Goal: Communication & Community: Share content

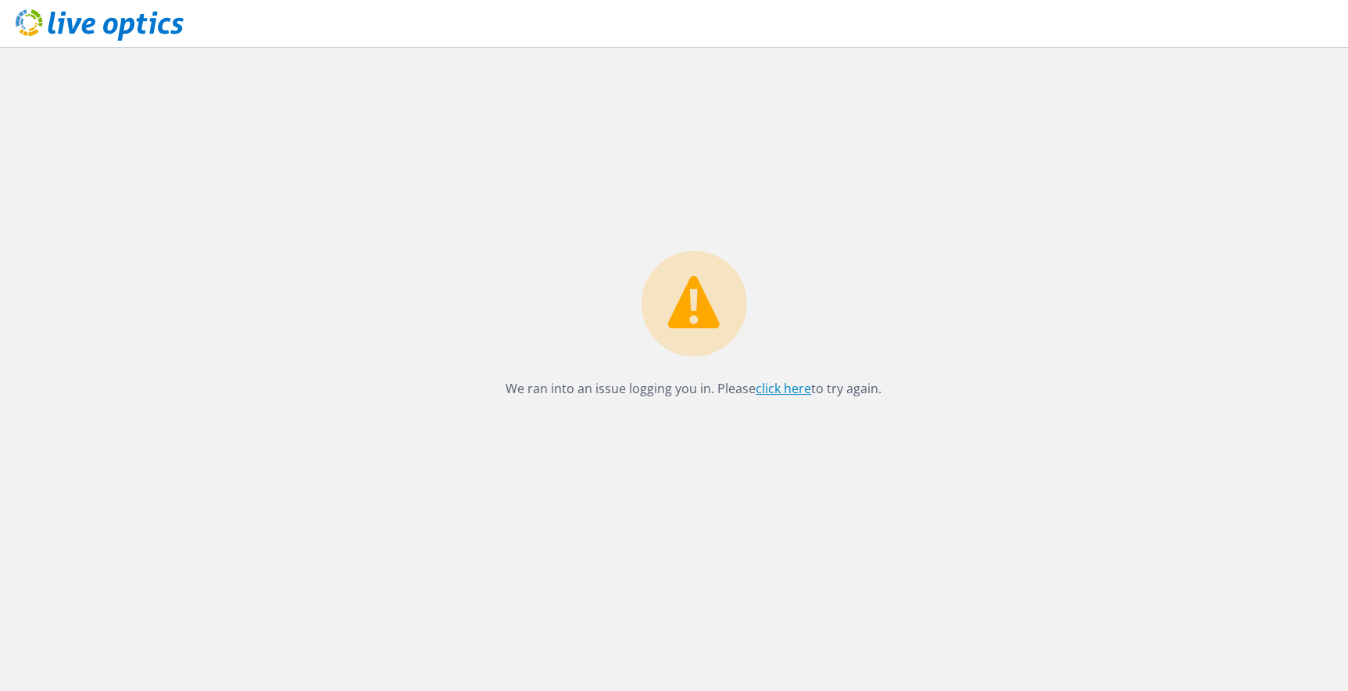
click at [797, 390] on link "click here" at bounding box center [784, 388] width 56 height 17
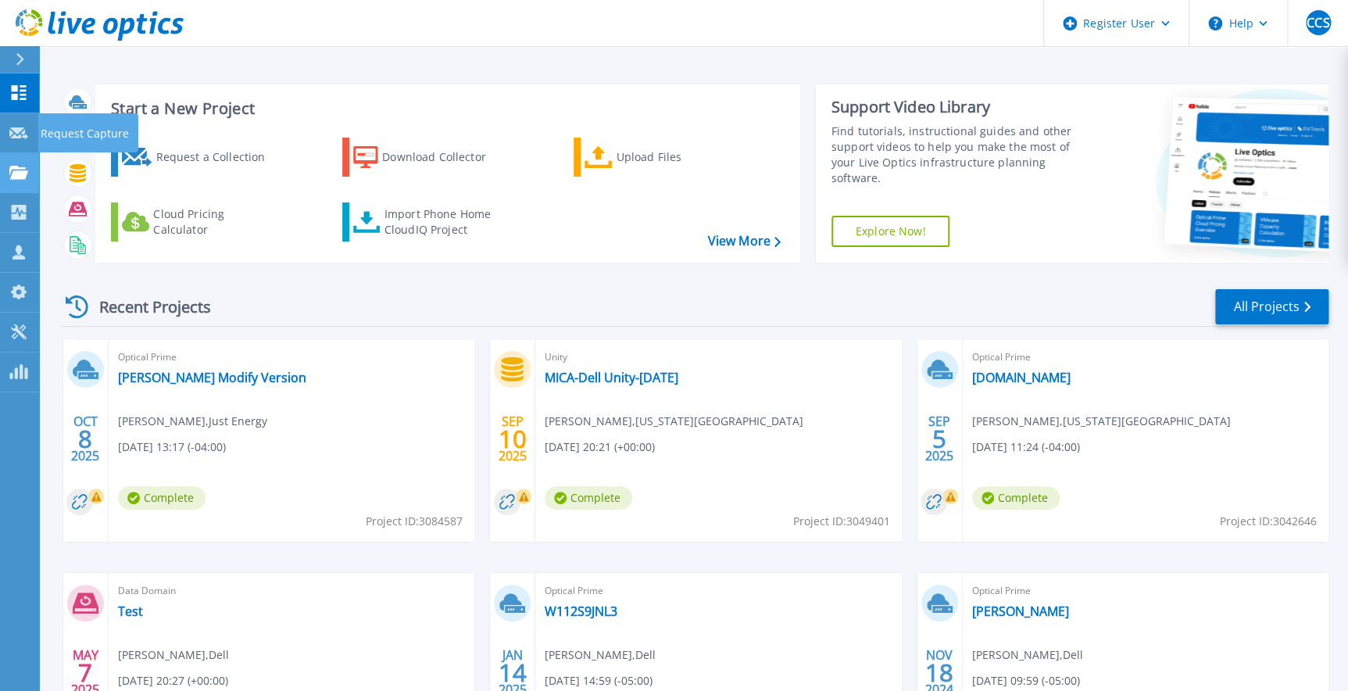
click at [20, 153] on link "Projects Projects" at bounding box center [19, 173] width 39 height 40
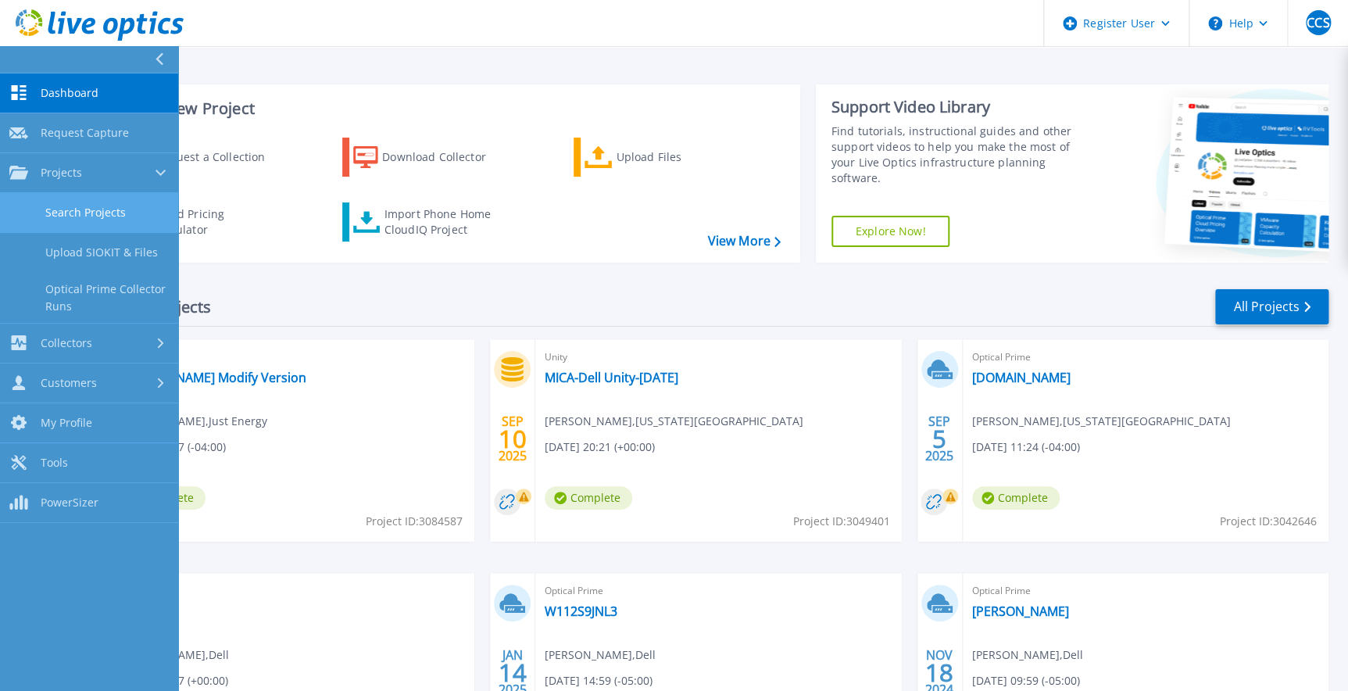
click at [83, 223] on link "Search Projects" at bounding box center [89, 213] width 178 height 40
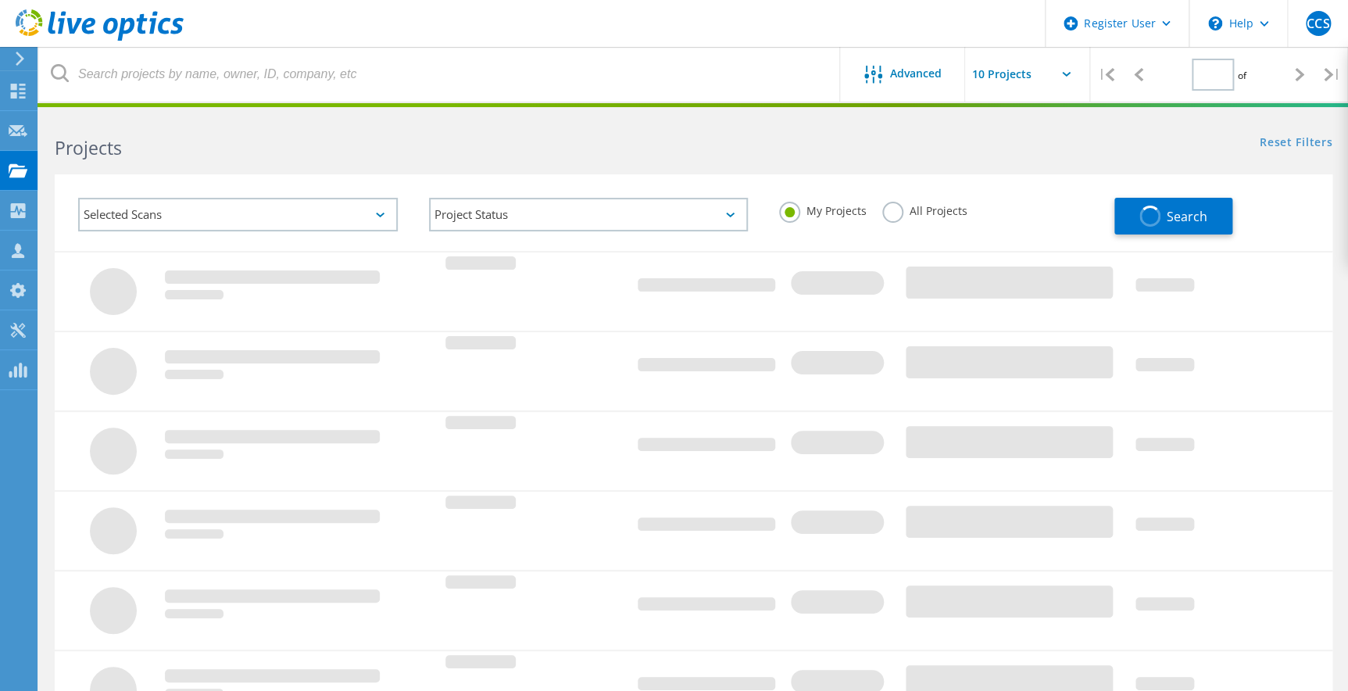
type input "1"
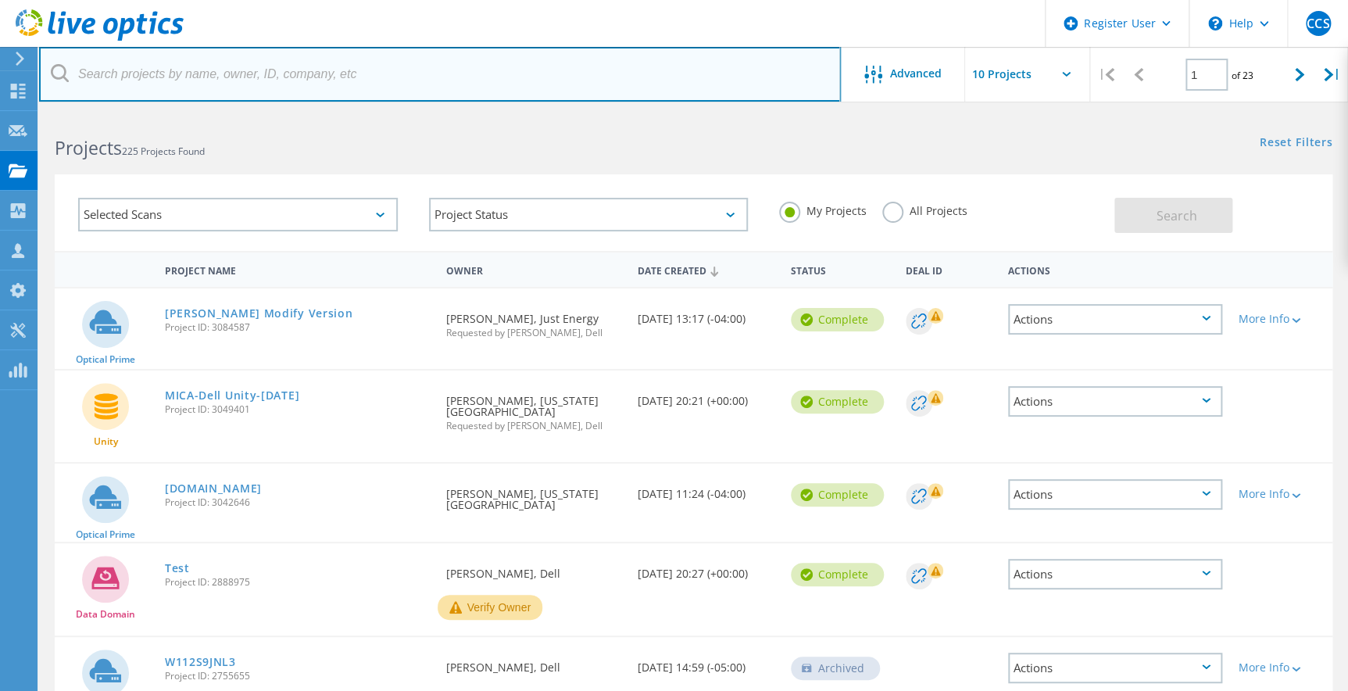
click at [256, 84] on input "text" at bounding box center [440, 74] width 802 height 55
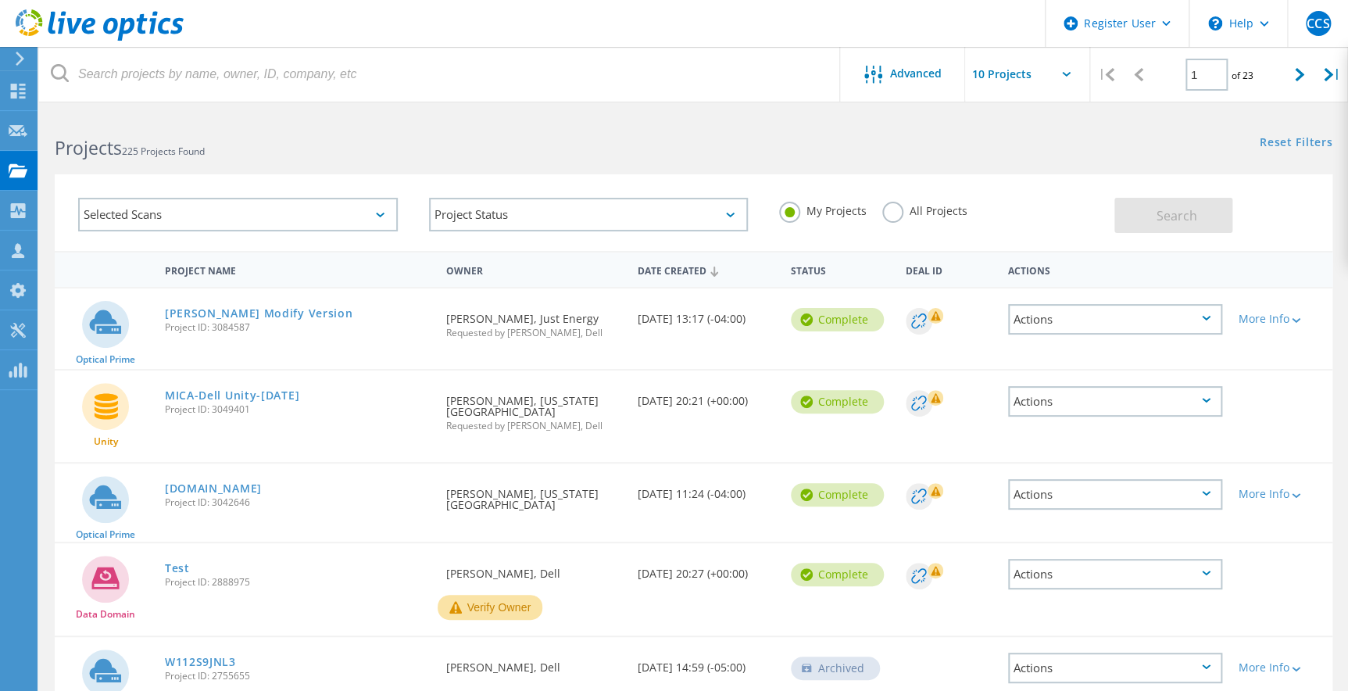
click at [886, 227] on div "My Projects All Projects" at bounding box center [939, 211] width 351 height 58
click at [895, 203] on label "All Projects" at bounding box center [925, 209] width 85 height 15
click at [0, 0] on input "All Projects" at bounding box center [0, 0] width 0 height 0
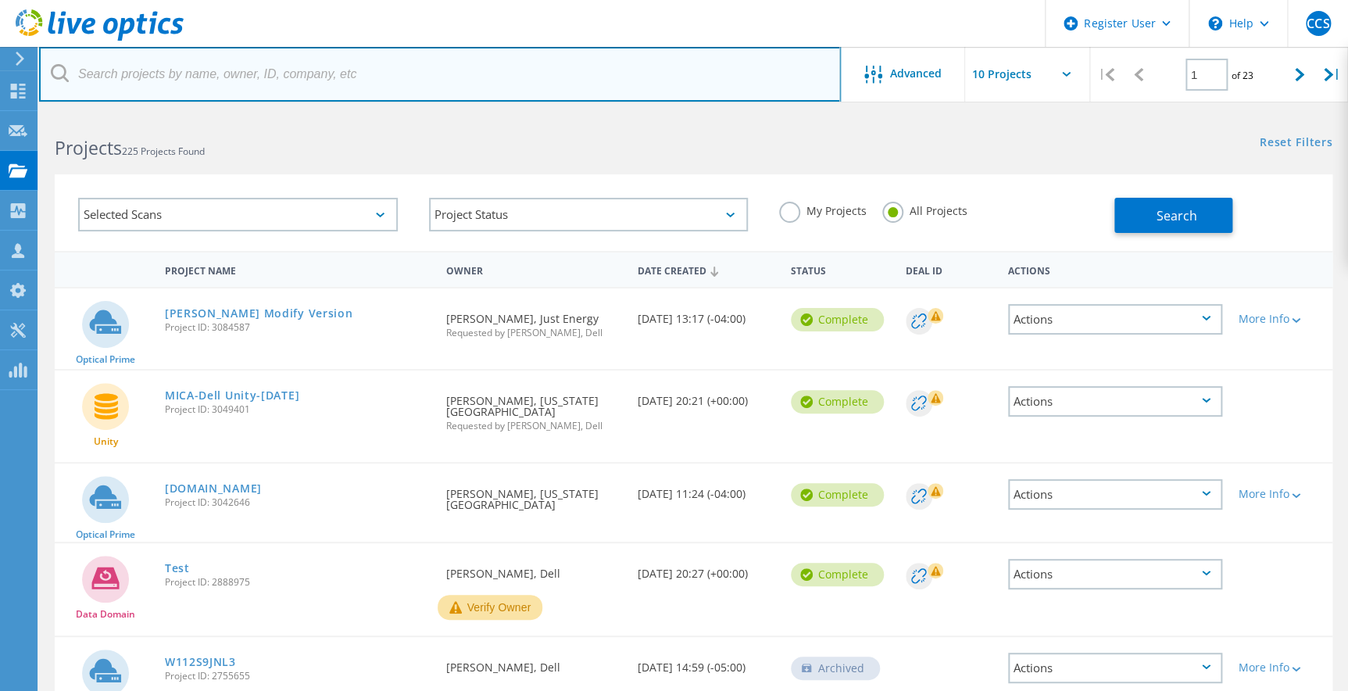
click at [586, 87] on input "text" at bounding box center [440, 74] width 802 height 55
paste input "09242025"
type input "09242025"
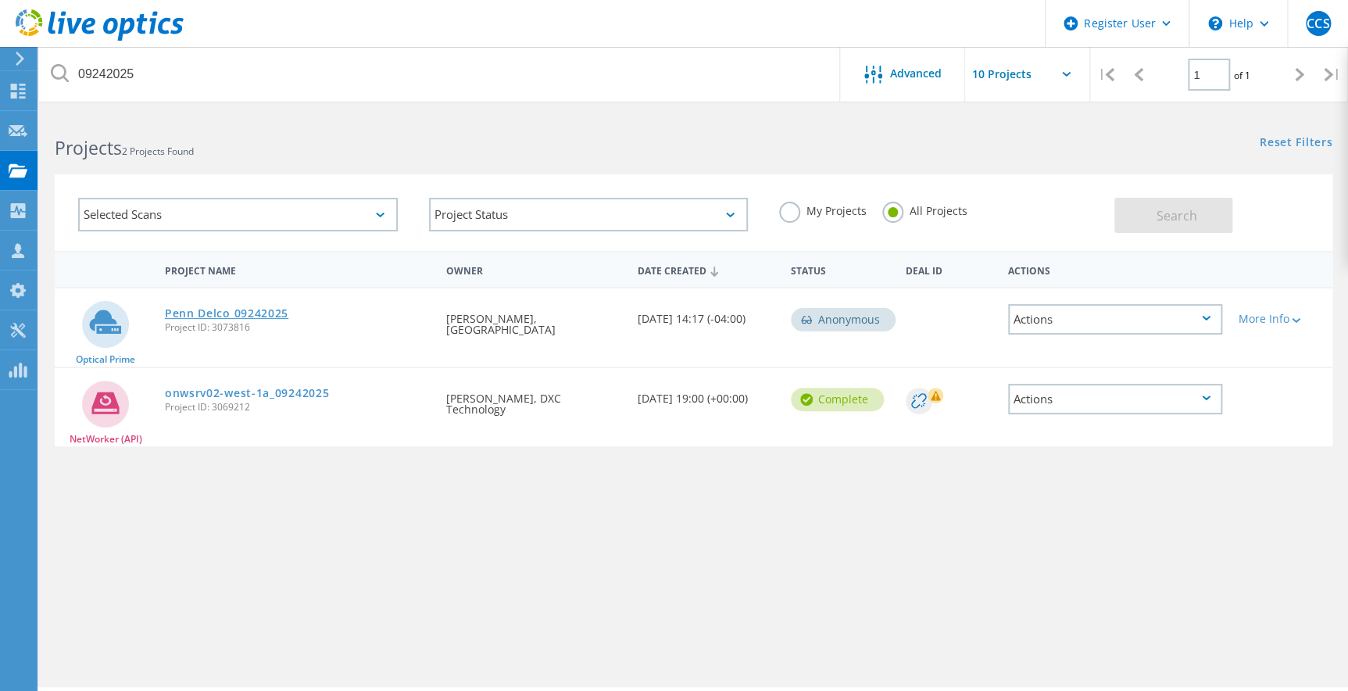
click at [188, 313] on link "Penn Delco 09242025" at bounding box center [227, 313] width 124 height 11
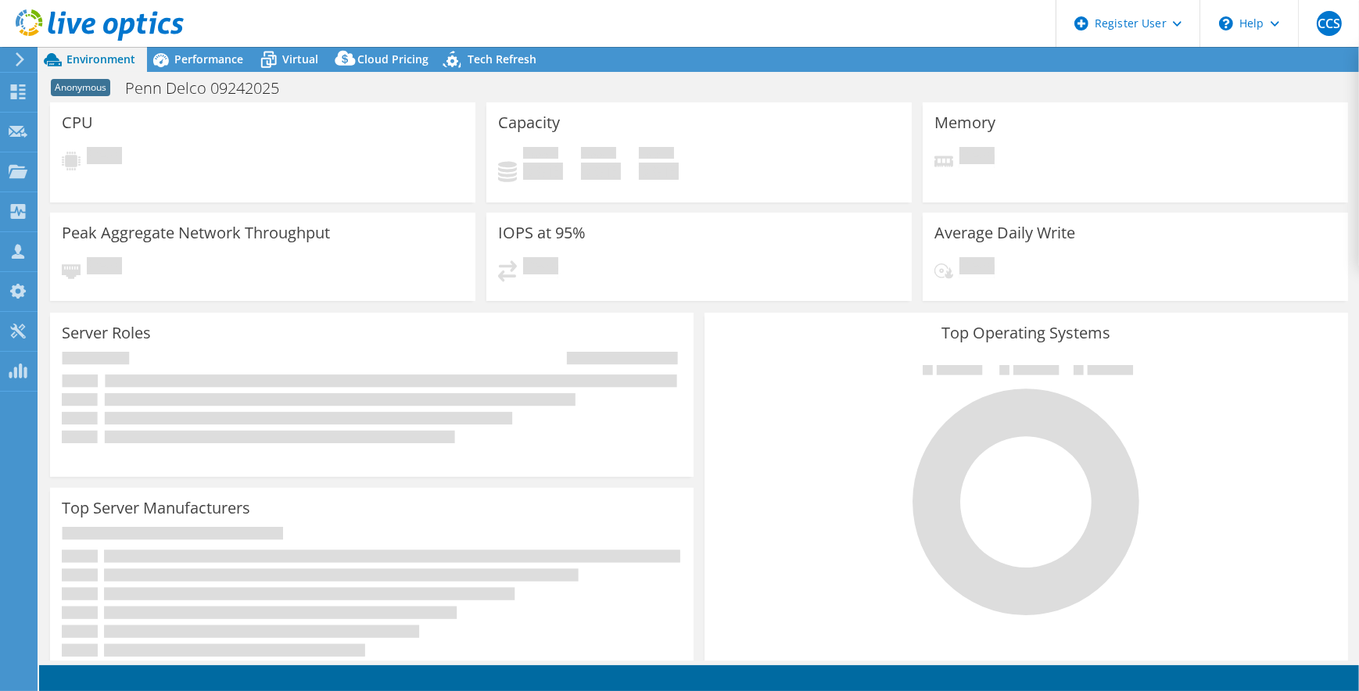
select select "USD"
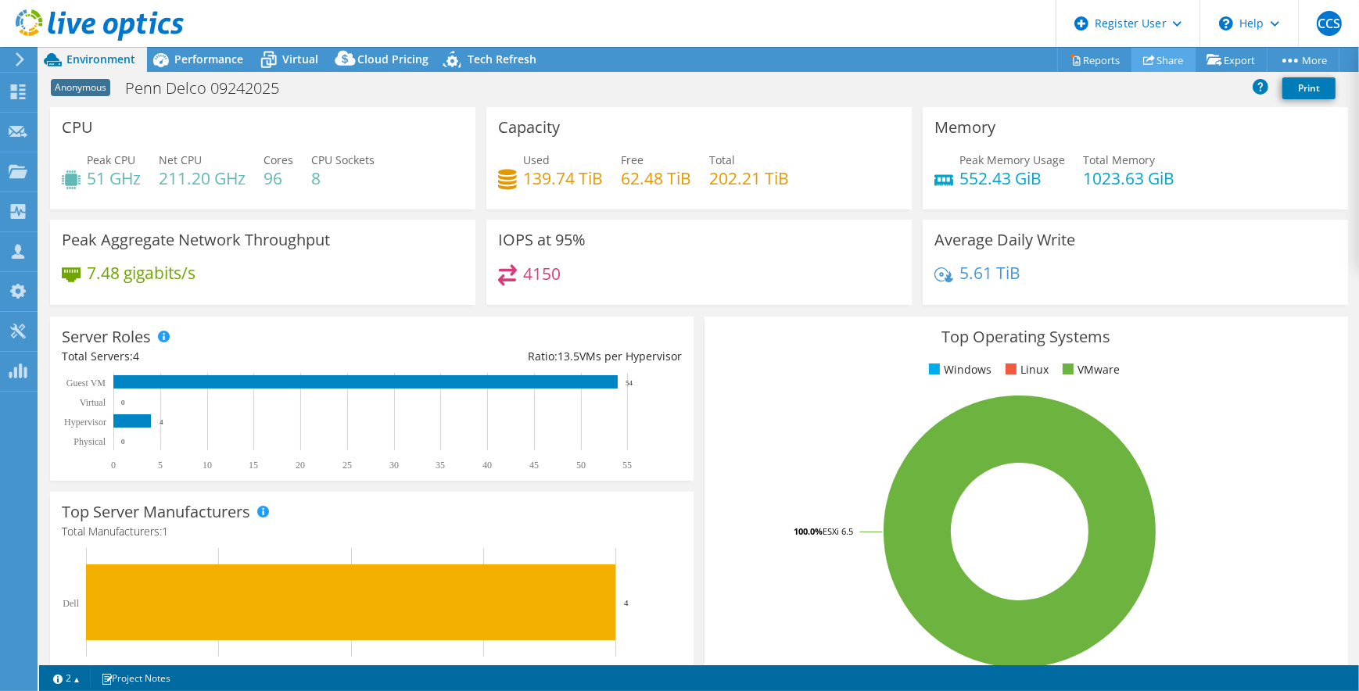
click at [1133, 52] on link "Share" at bounding box center [1163, 60] width 64 height 24
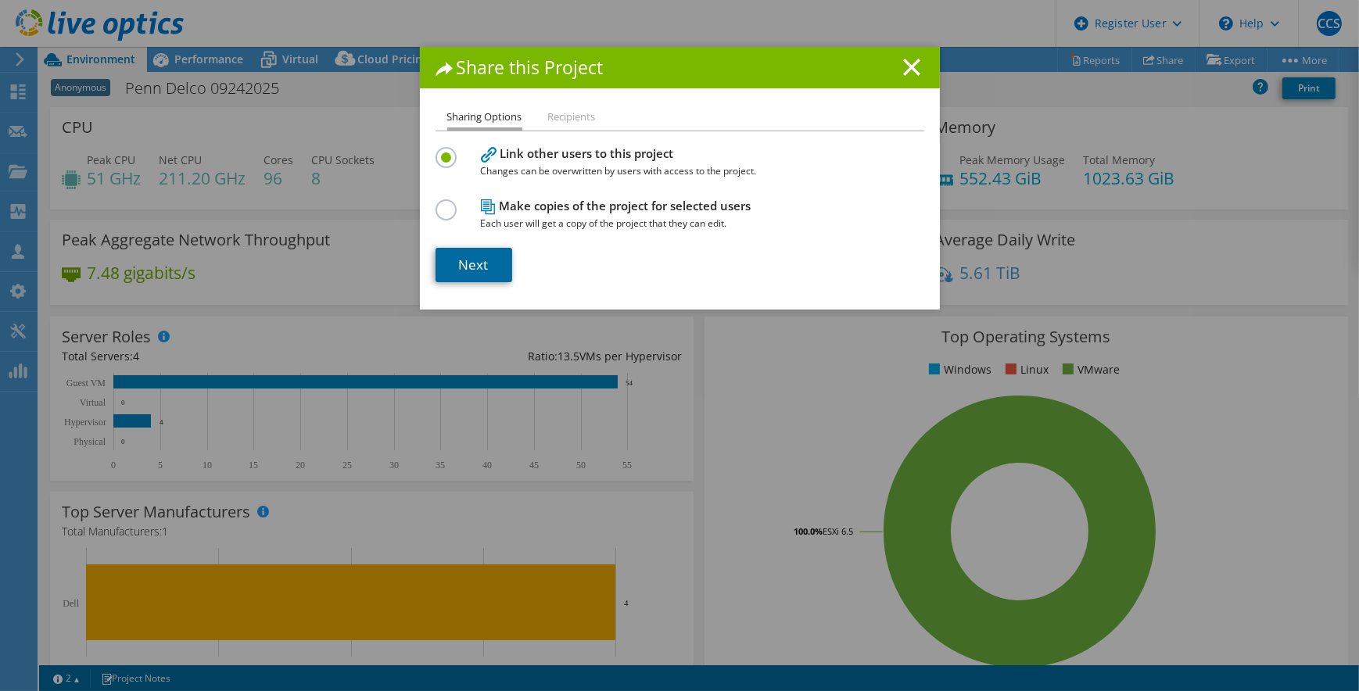
click at [492, 252] on link "Next" at bounding box center [473, 265] width 77 height 34
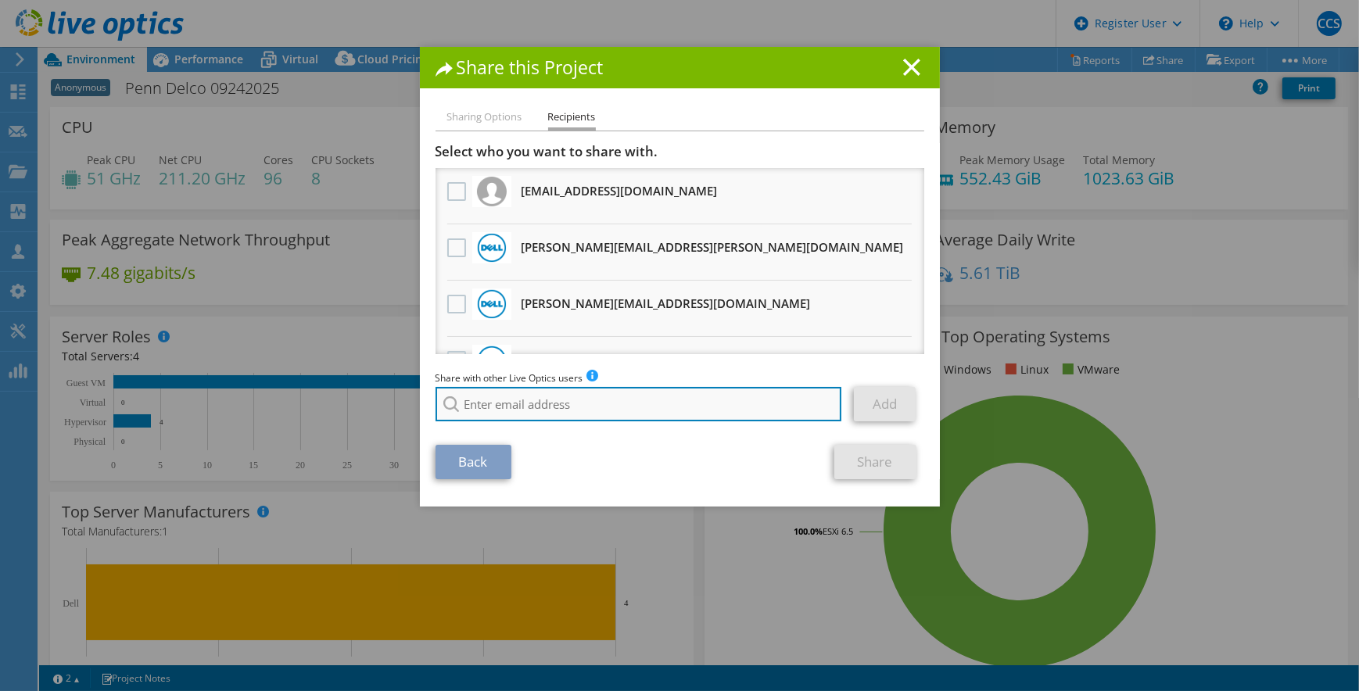
click at [604, 390] on input "search" at bounding box center [638, 404] width 406 height 34
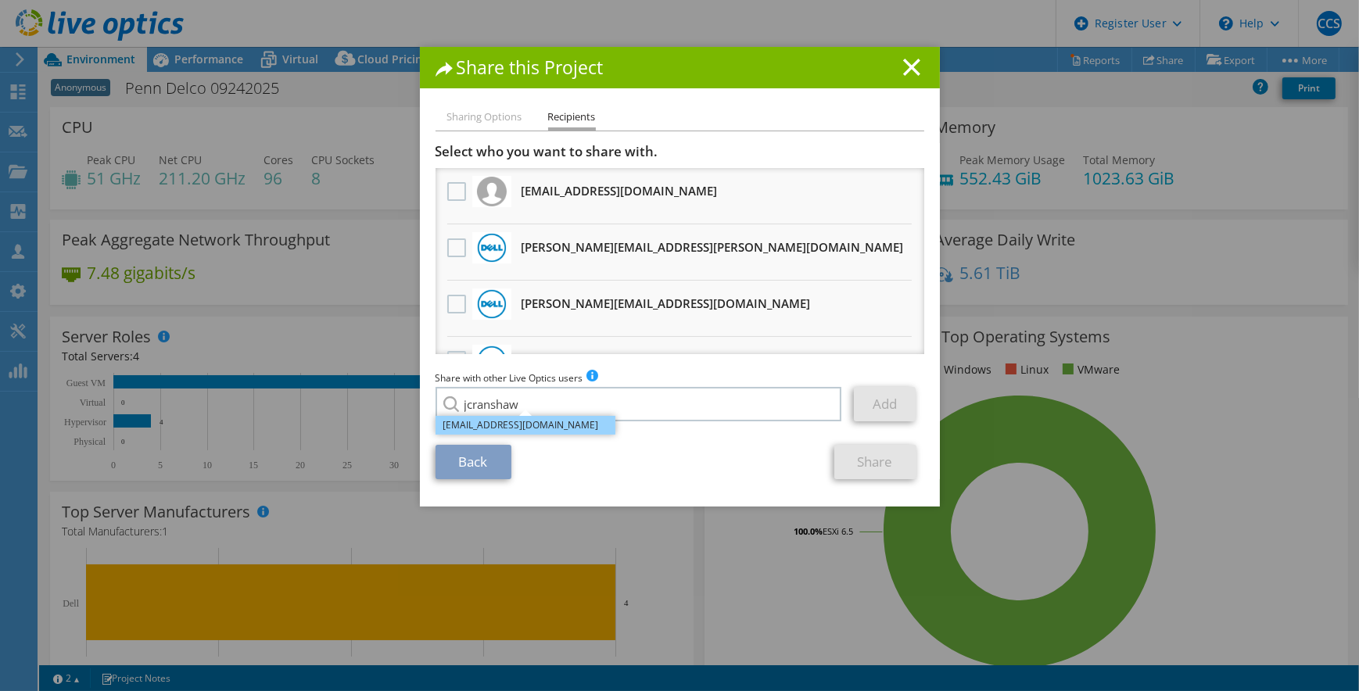
click at [582, 424] on li "jcranshaw@redesign-group.com" at bounding box center [525, 425] width 180 height 19
type input "jcranshaw@redesign-group.com"
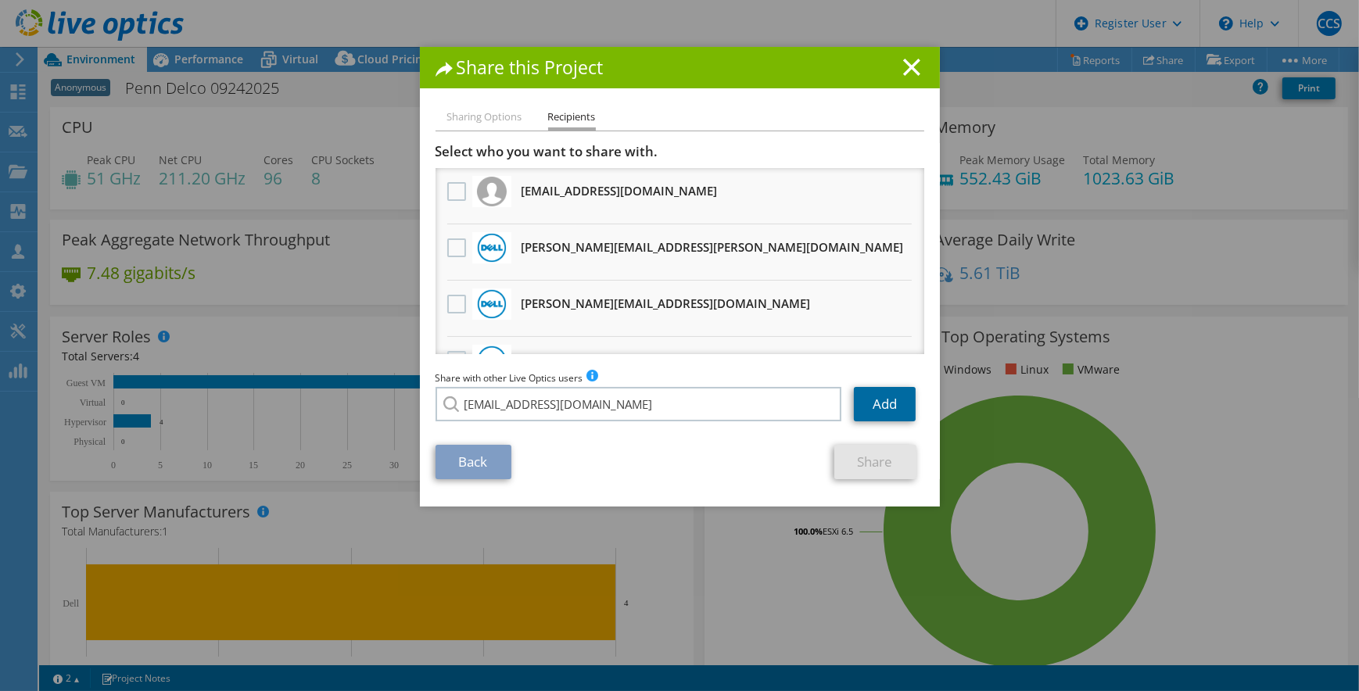
click at [875, 406] on link "Add" at bounding box center [885, 404] width 62 height 34
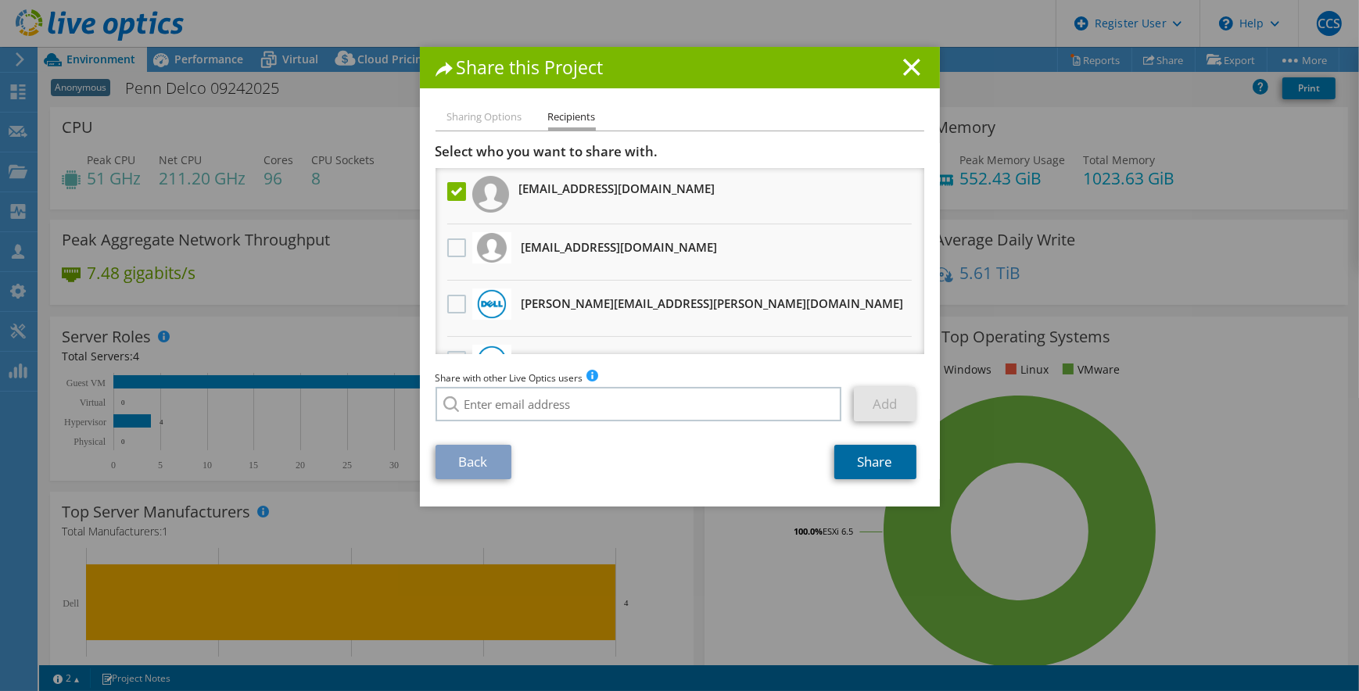
click at [859, 465] on link "Share" at bounding box center [875, 462] width 82 height 34
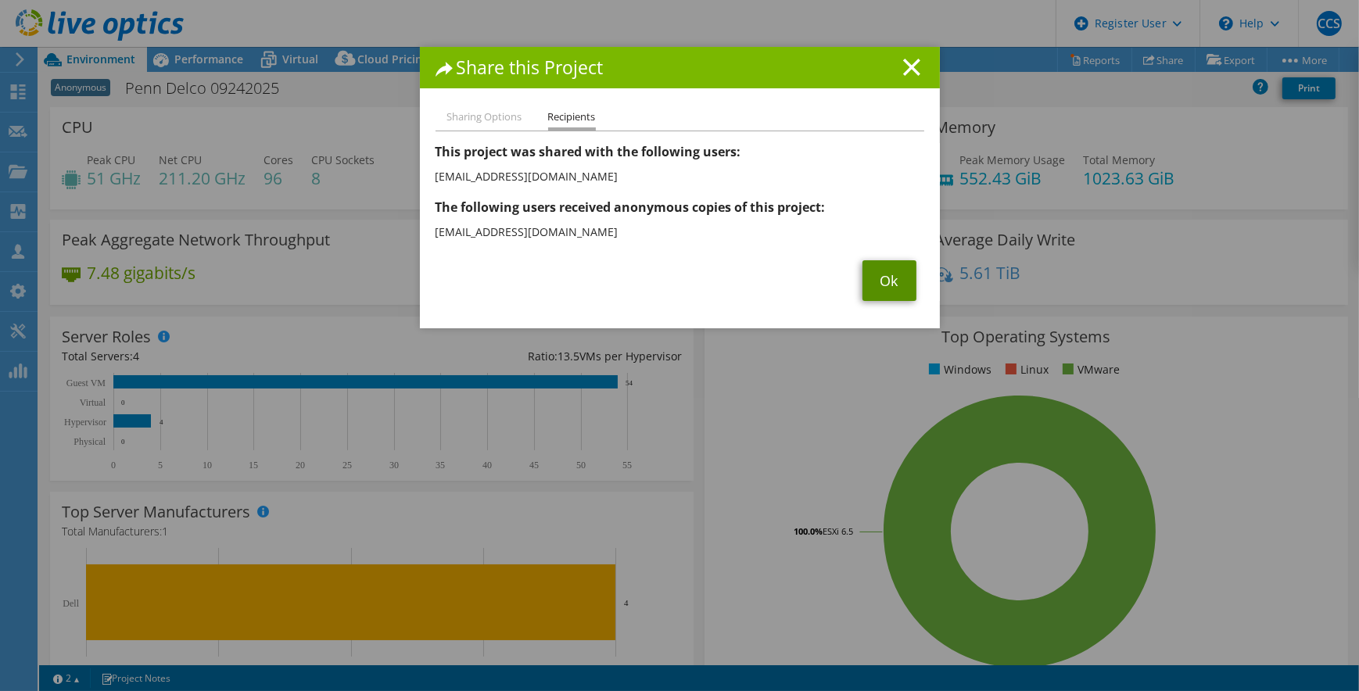
click at [876, 290] on link "Ok" at bounding box center [889, 280] width 54 height 41
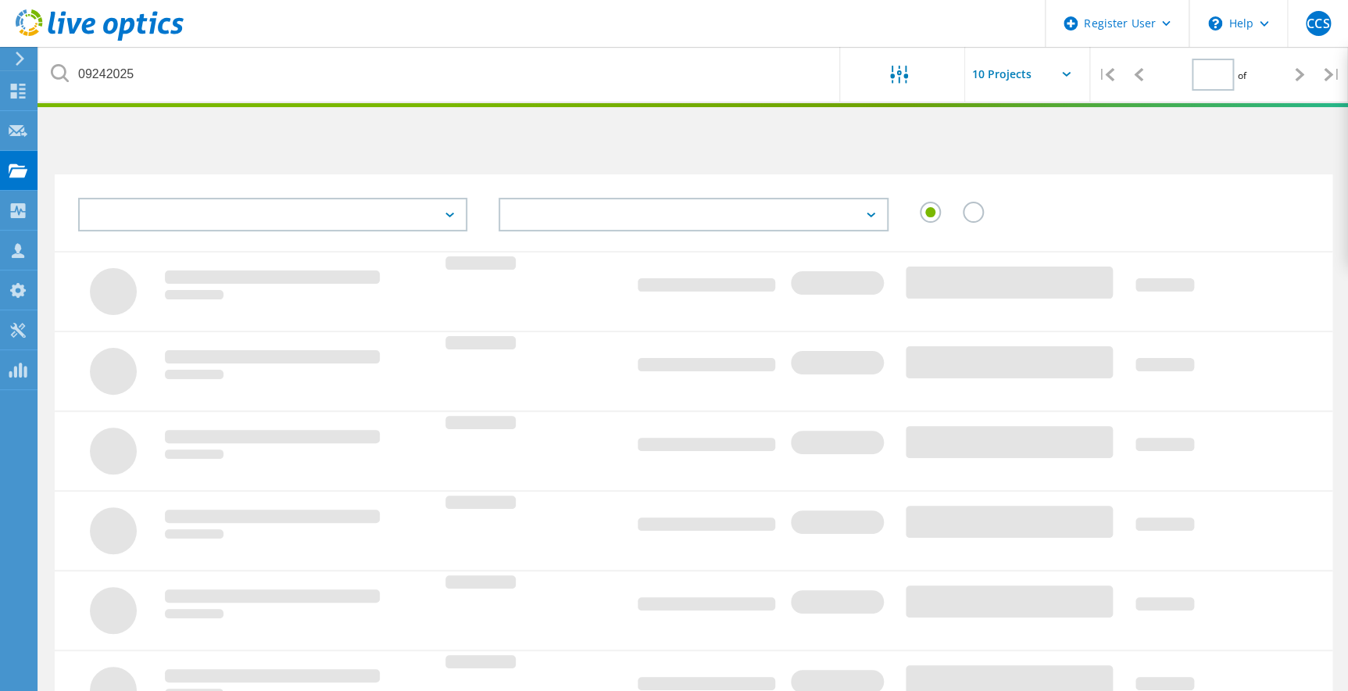
type input "1"
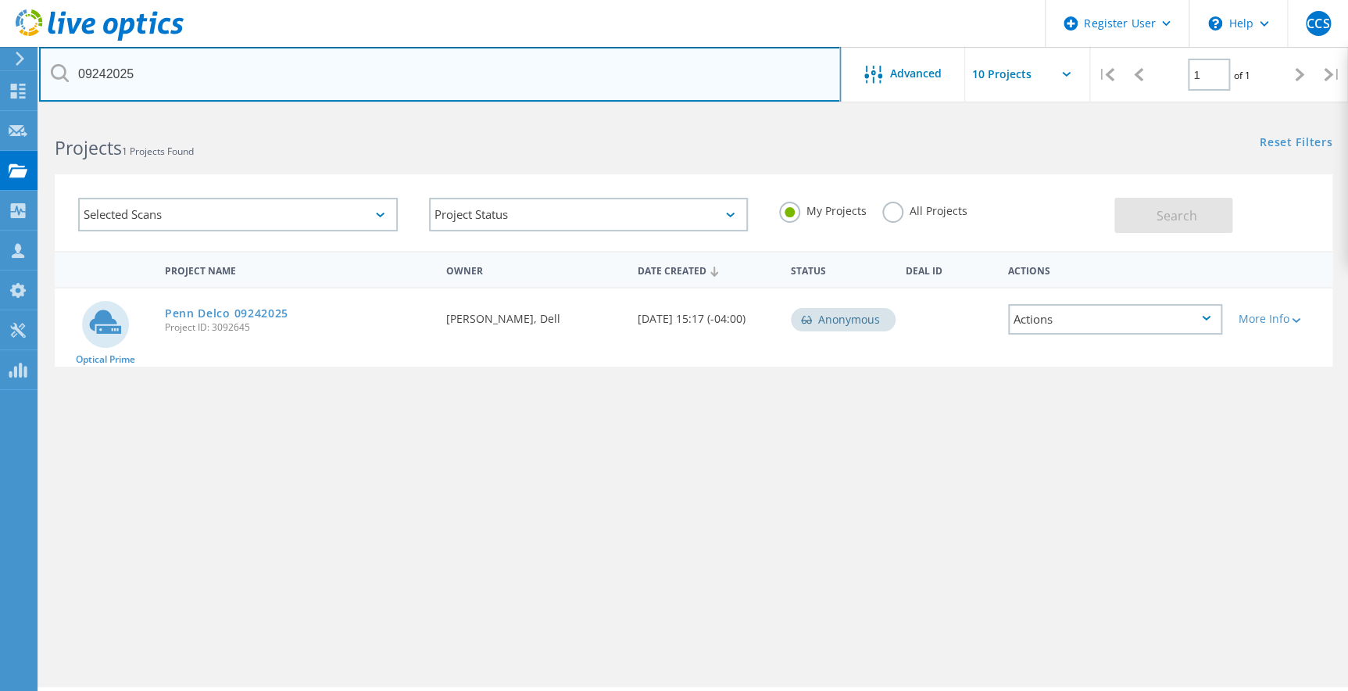
click at [491, 71] on input "09242025" at bounding box center [440, 74] width 802 height 55
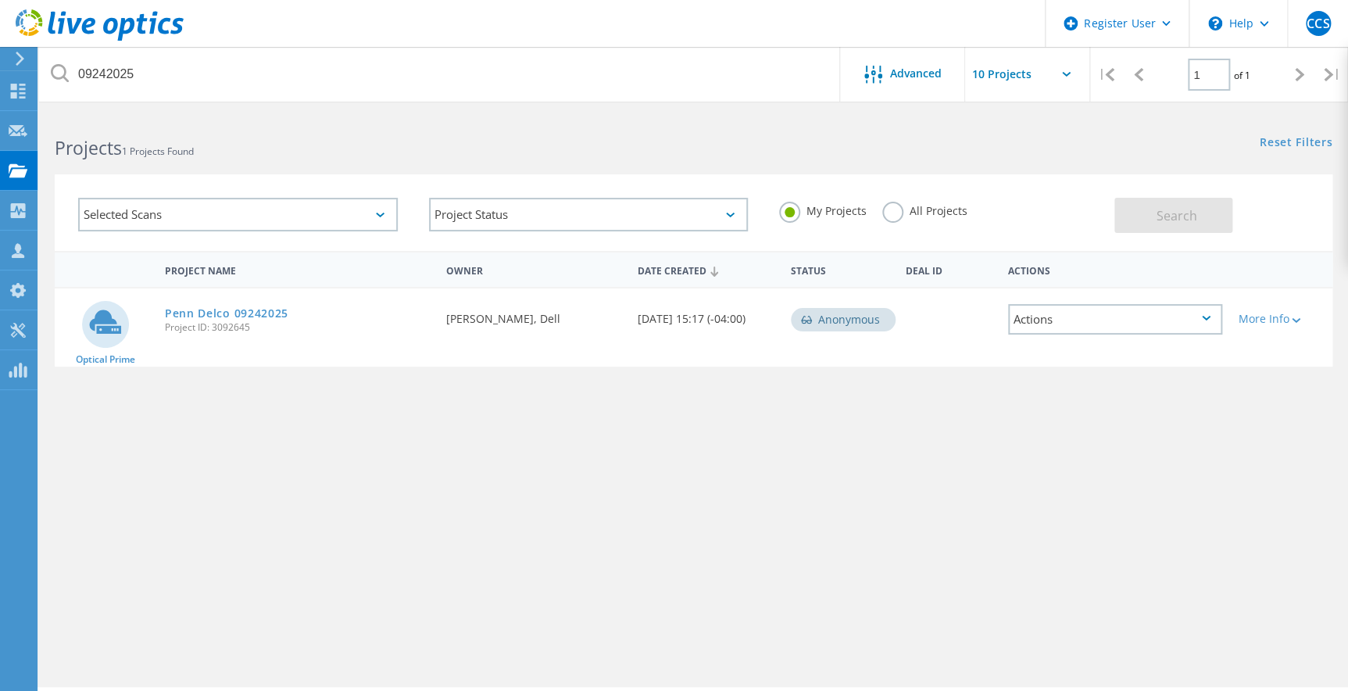
click at [912, 216] on label "All Projects" at bounding box center [925, 209] width 85 height 15
click at [0, 0] on input "All Projects" at bounding box center [0, 0] width 0 height 0
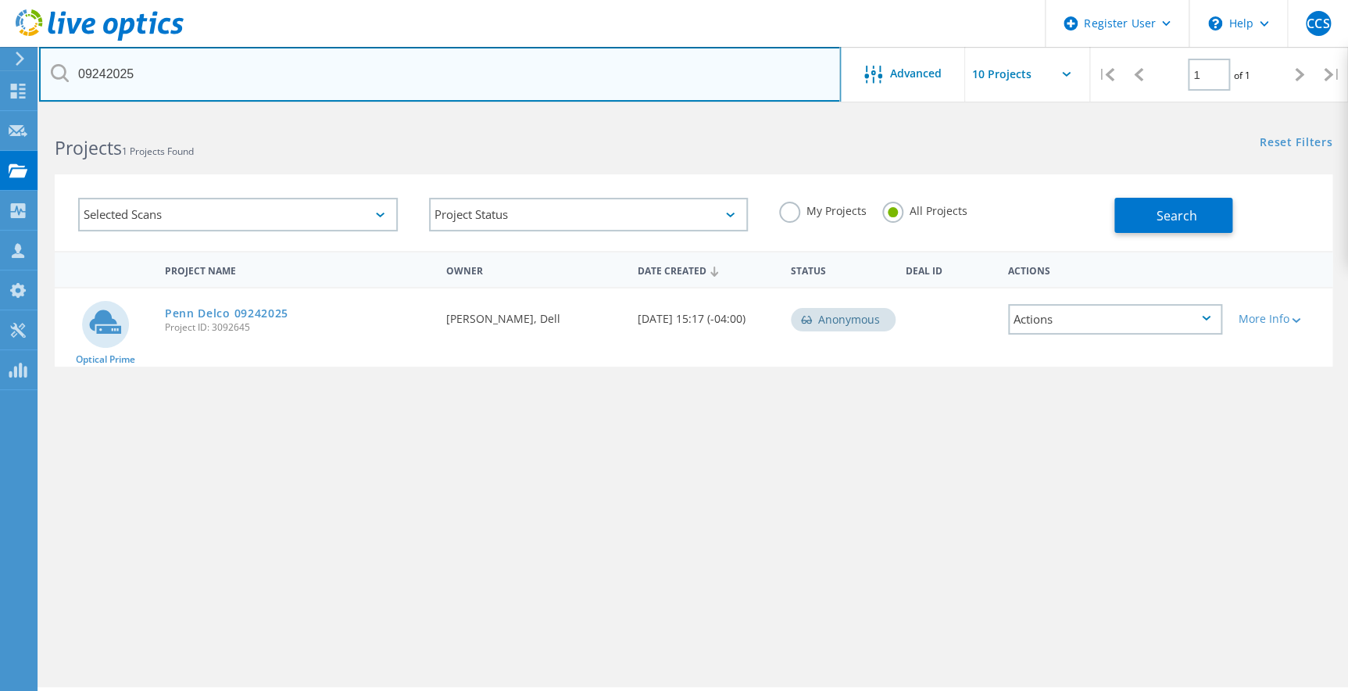
click at [478, 70] on input "09242025" at bounding box center [440, 74] width 802 height 55
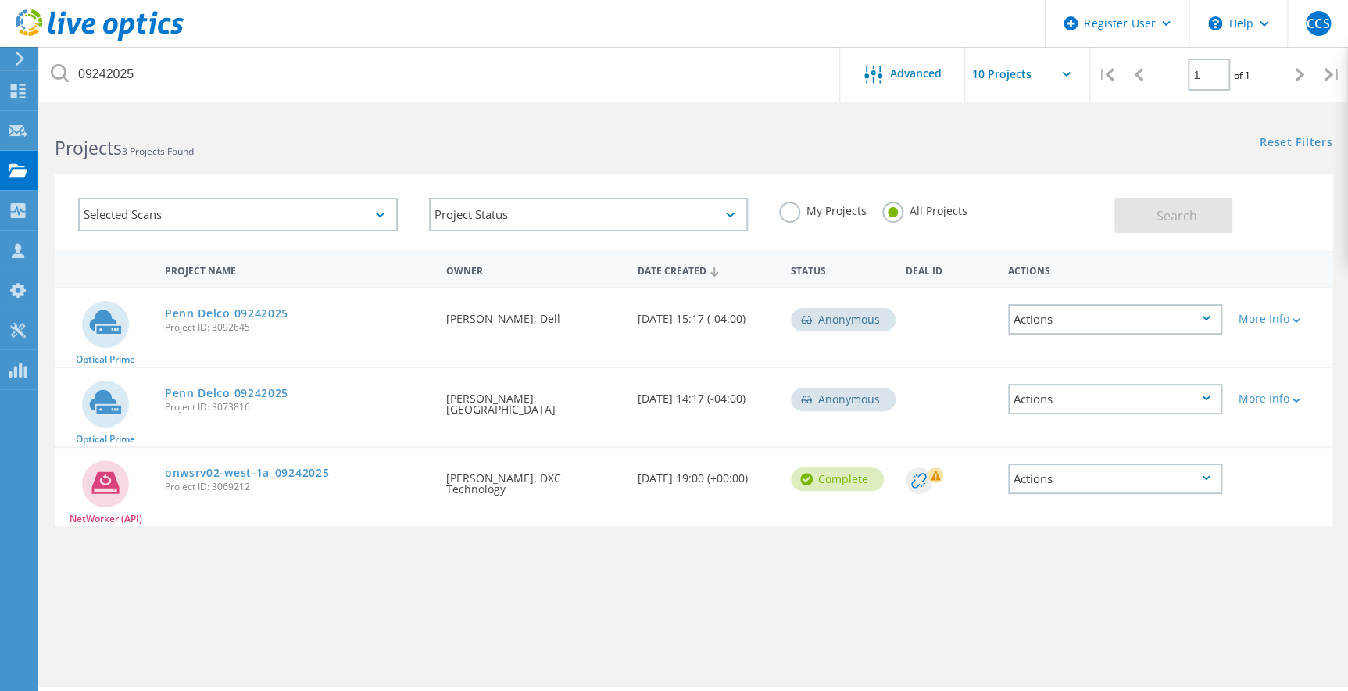
click at [163, 320] on div "Penn Delco 09242025 Project ID: 3092645" at bounding box center [297, 317] width 281 height 59
click at [167, 315] on link "Penn Delco 09242025" at bounding box center [227, 313] width 124 height 11
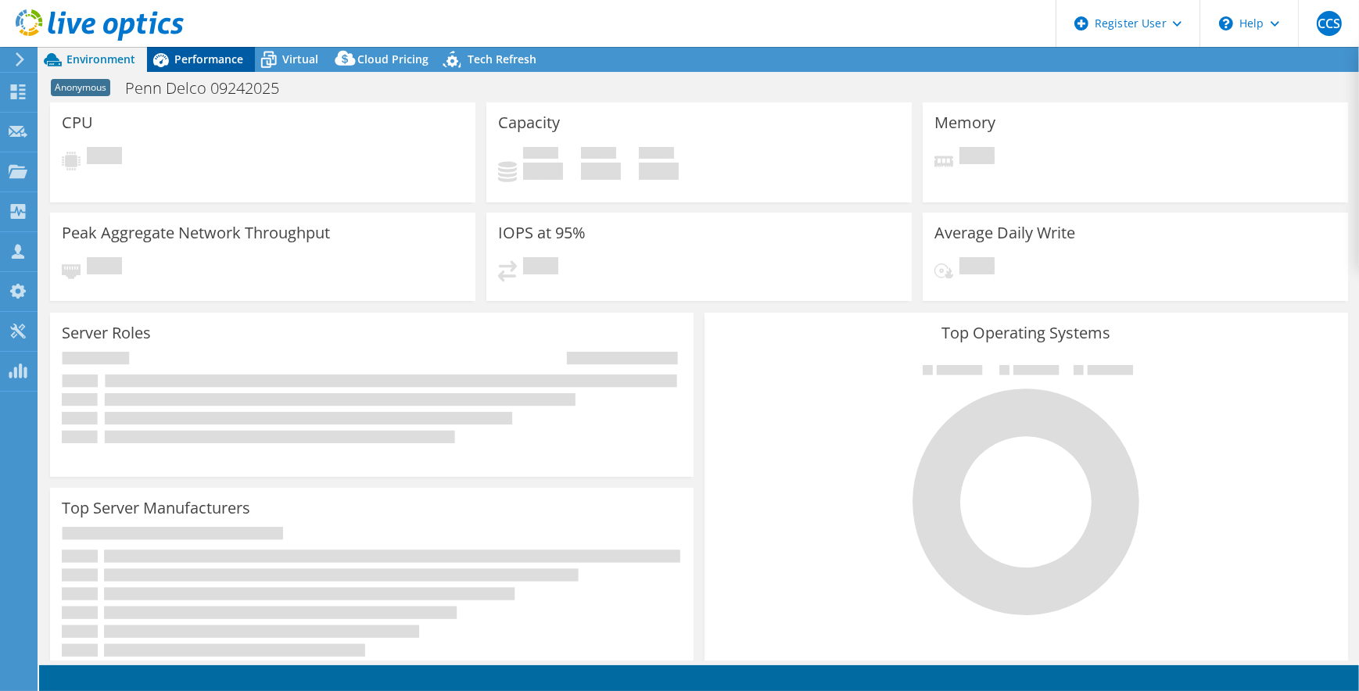
select select "USD"
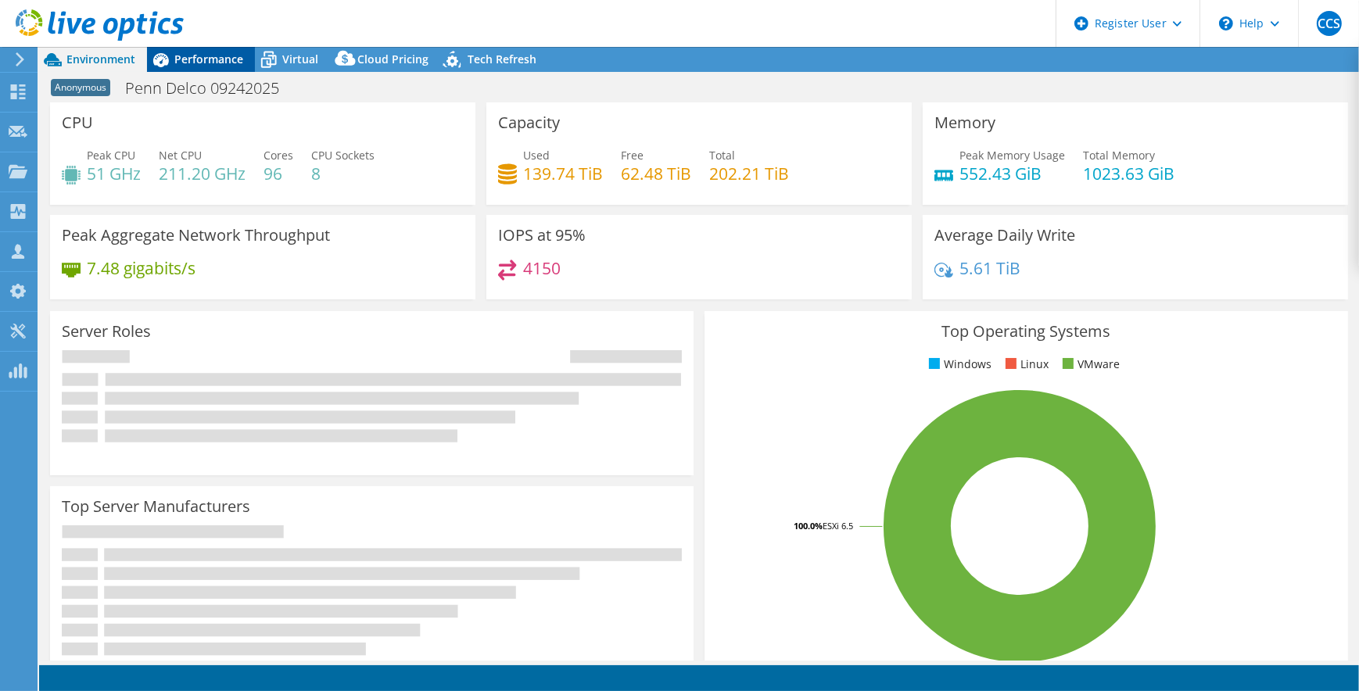
click at [220, 53] on span "Performance" at bounding box center [208, 59] width 69 height 15
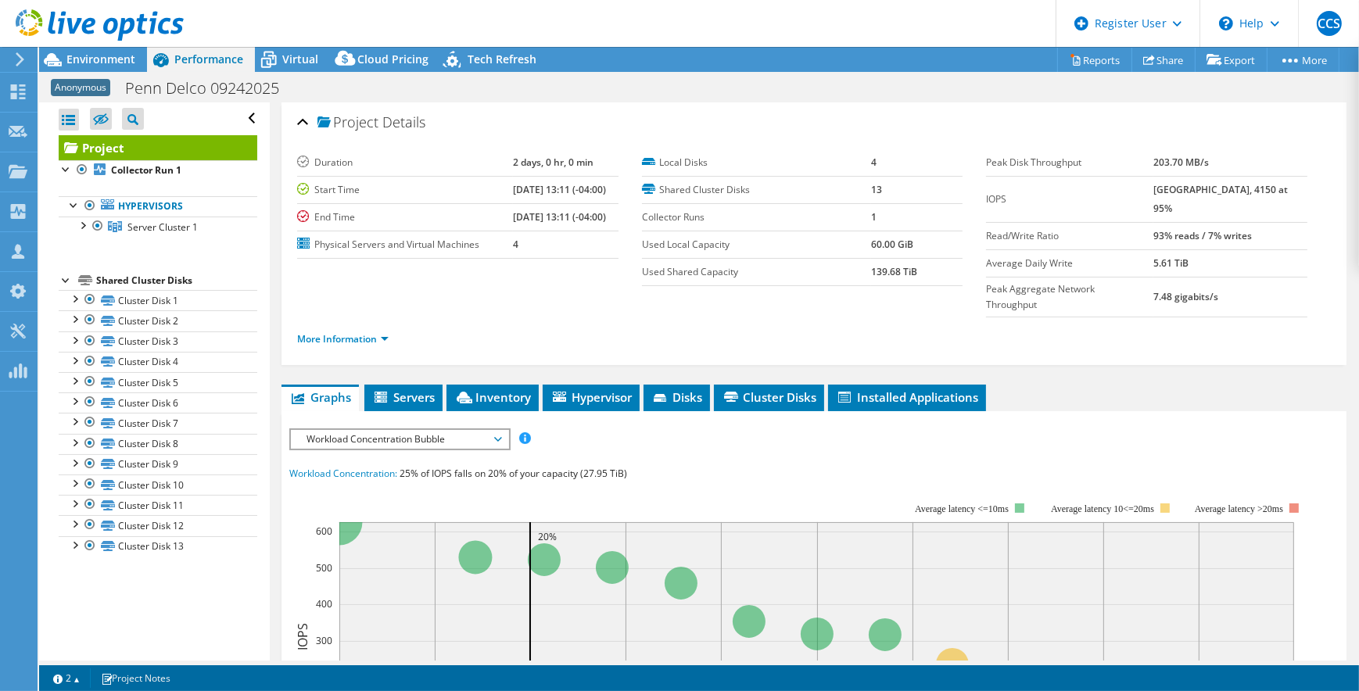
click at [359, 331] on li "More Information" at bounding box center [347, 339] width 101 height 17
click at [363, 332] on link "More Information" at bounding box center [342, 338] width 91 height 13
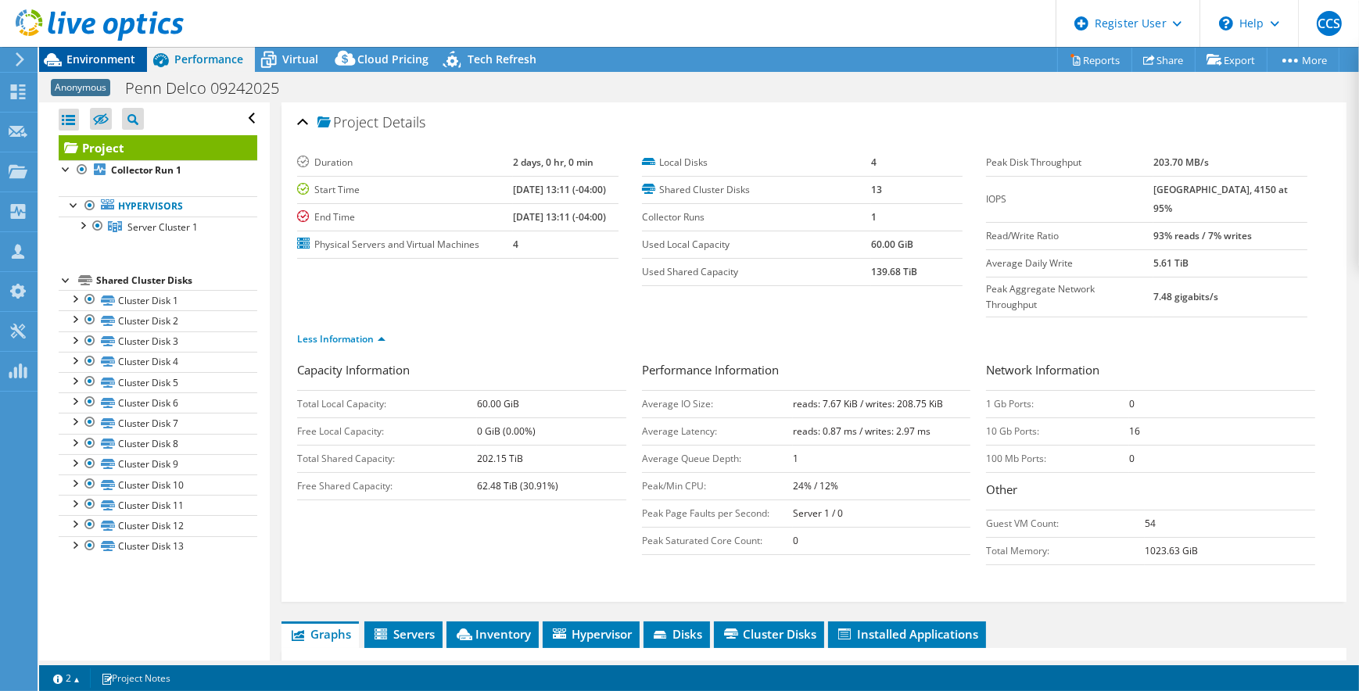
click at [118, 63] on span "Environment" at bounding box center [100, 59] width 69 height 15
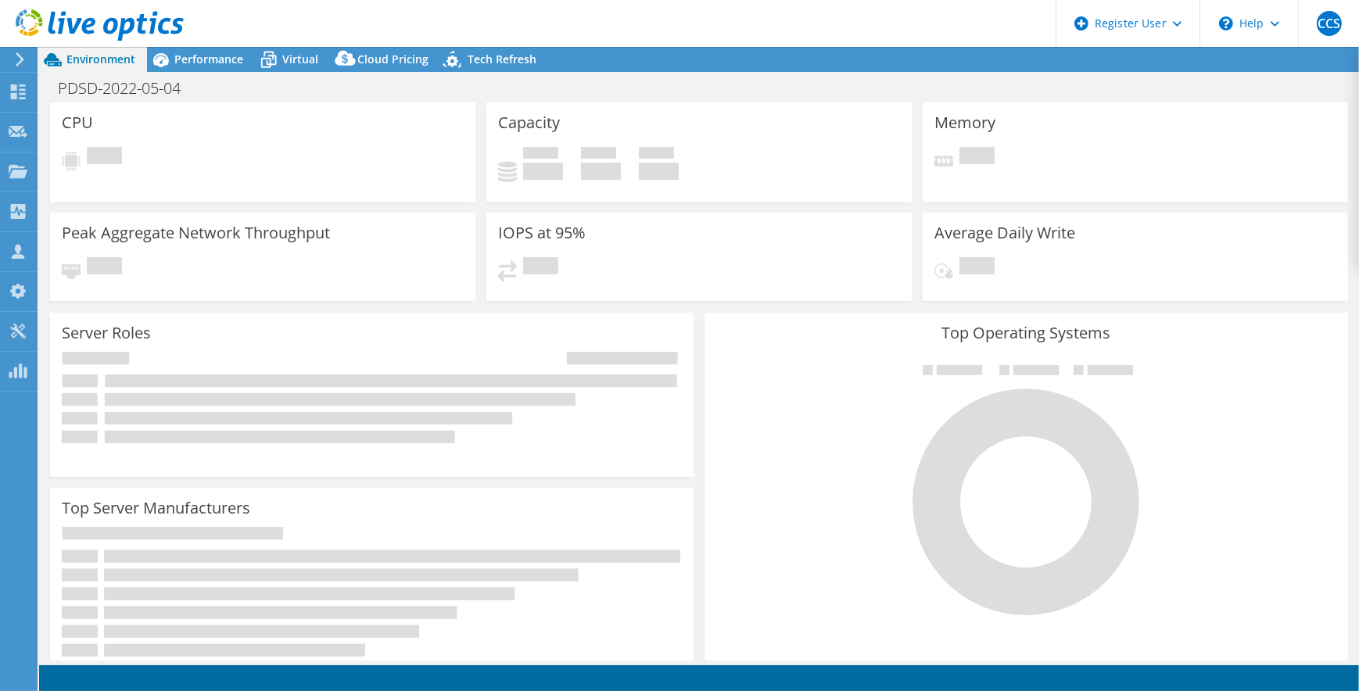
select select "USD"
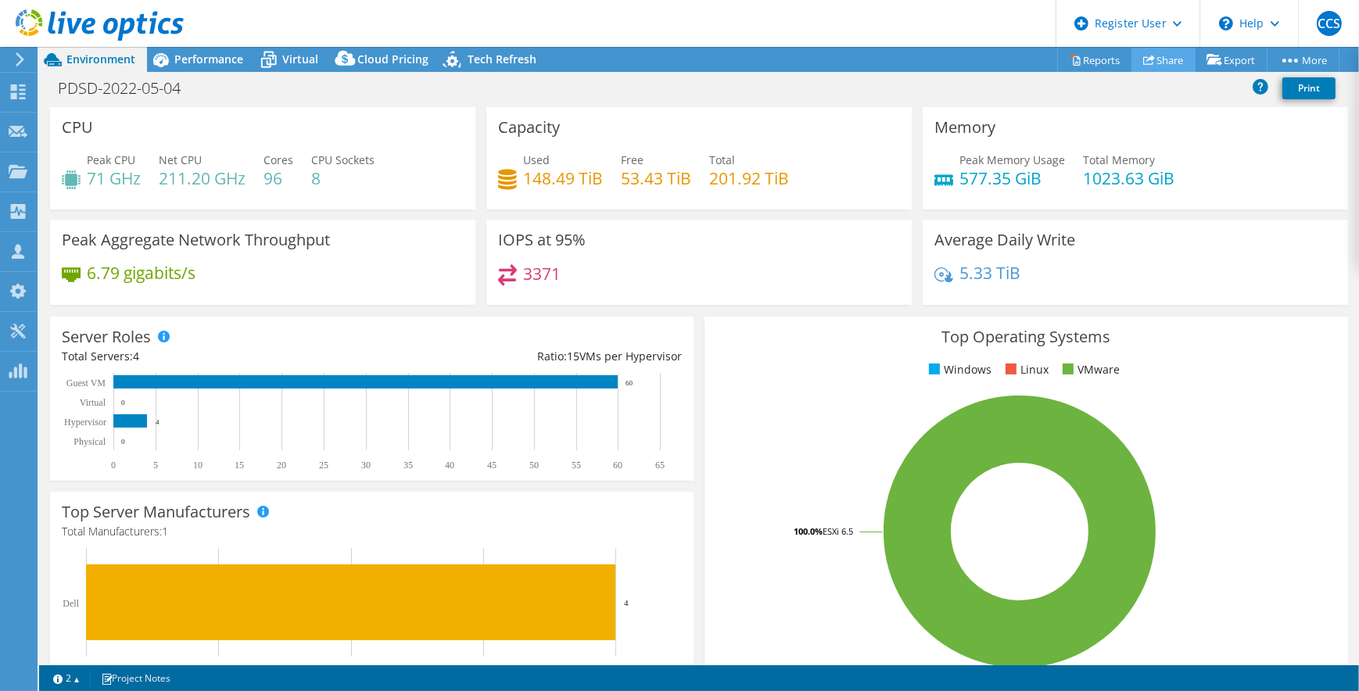
click at [1144, 62] on icon at bounding box center [1149, 60] width 12 height 12
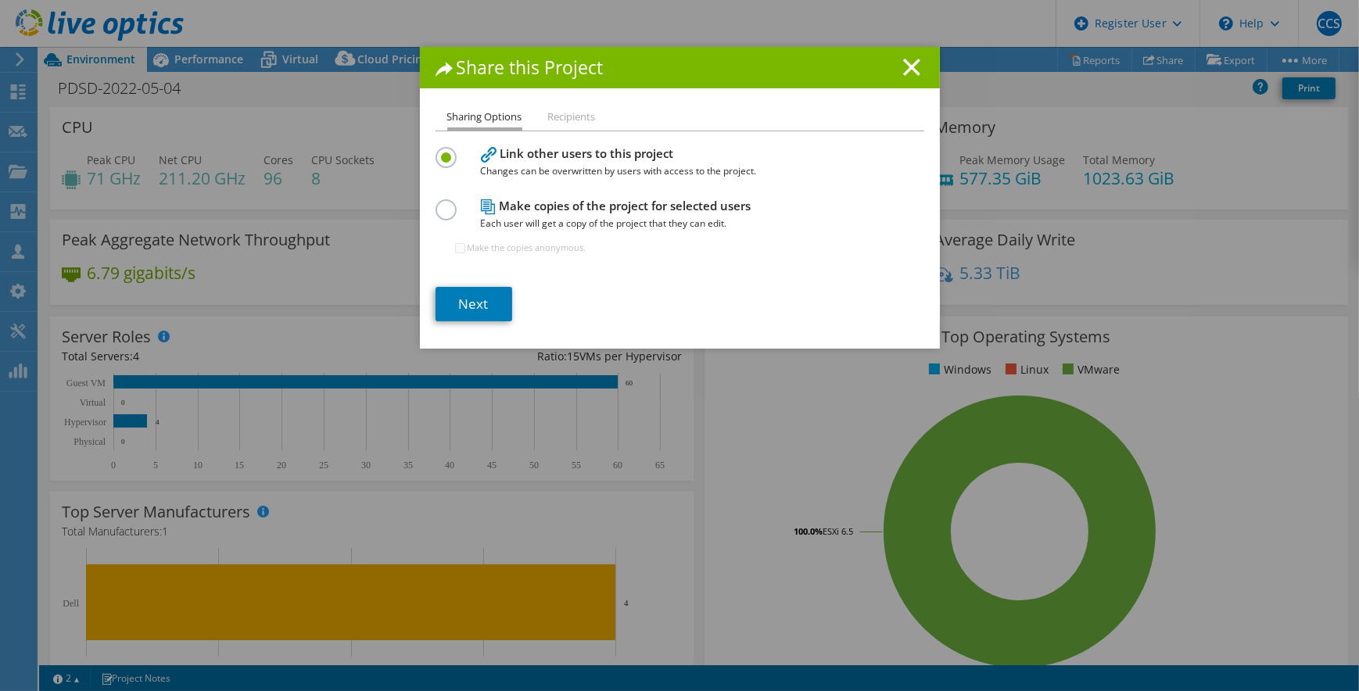
click at [915, 63] on h1 "Share this Project" at bounding box center [679, 68] width 489 height 18
click at [907, 68] on line at bounding box center [912, 67] width 16 height 16
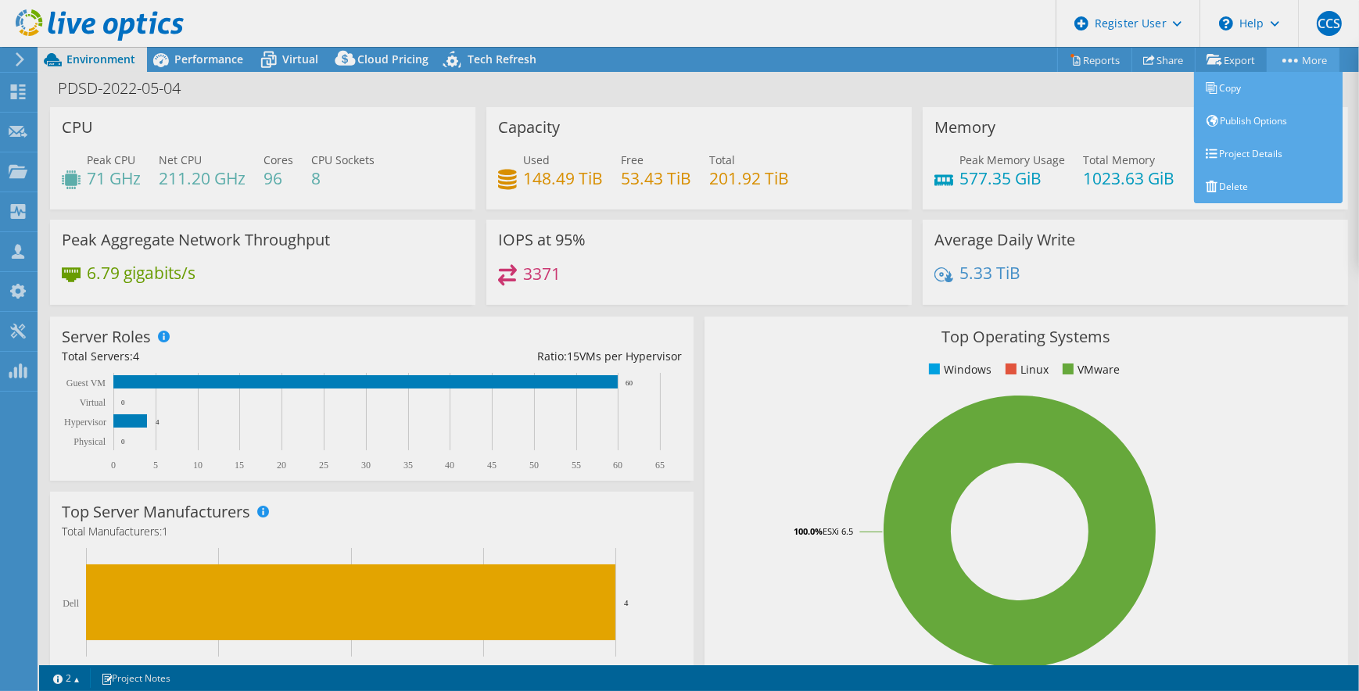
click at [1290, 59] on icon at bounding box center [1290, 61] width 16 height 4
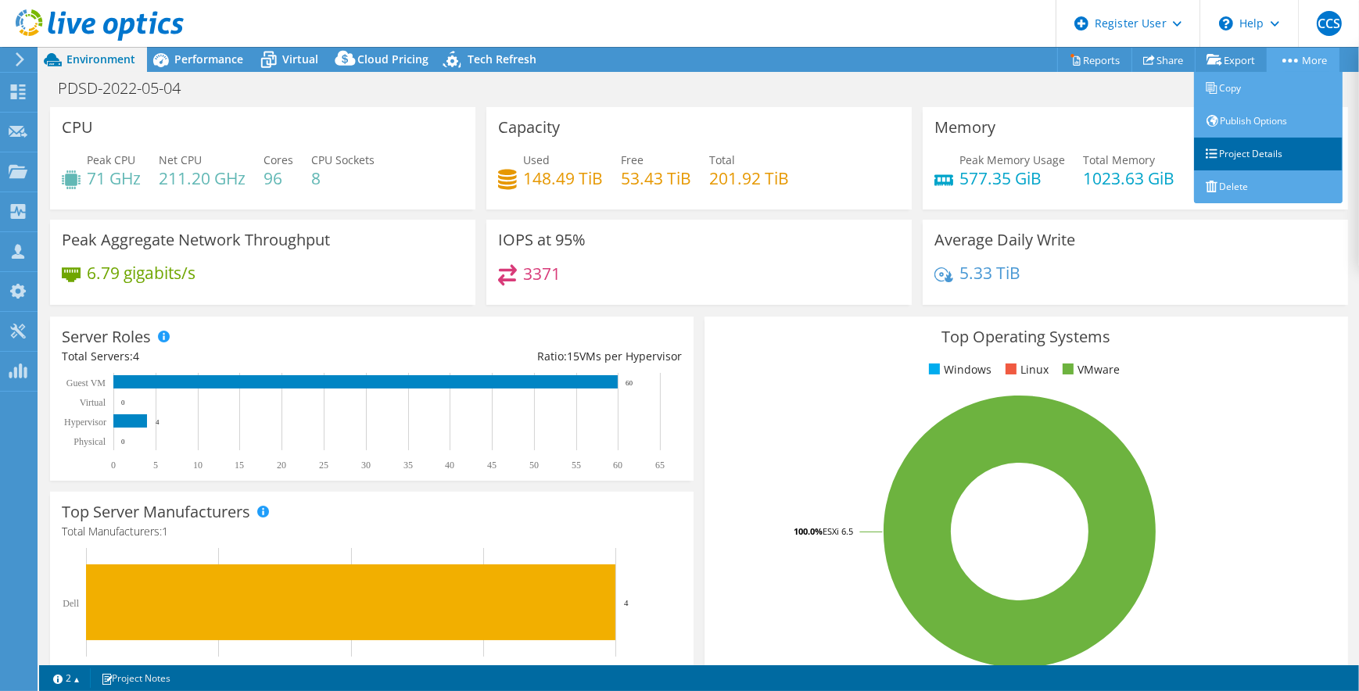
click at [1240, 152] on link "Project Details" at bounding box center [1268, 154] width 149 height 33
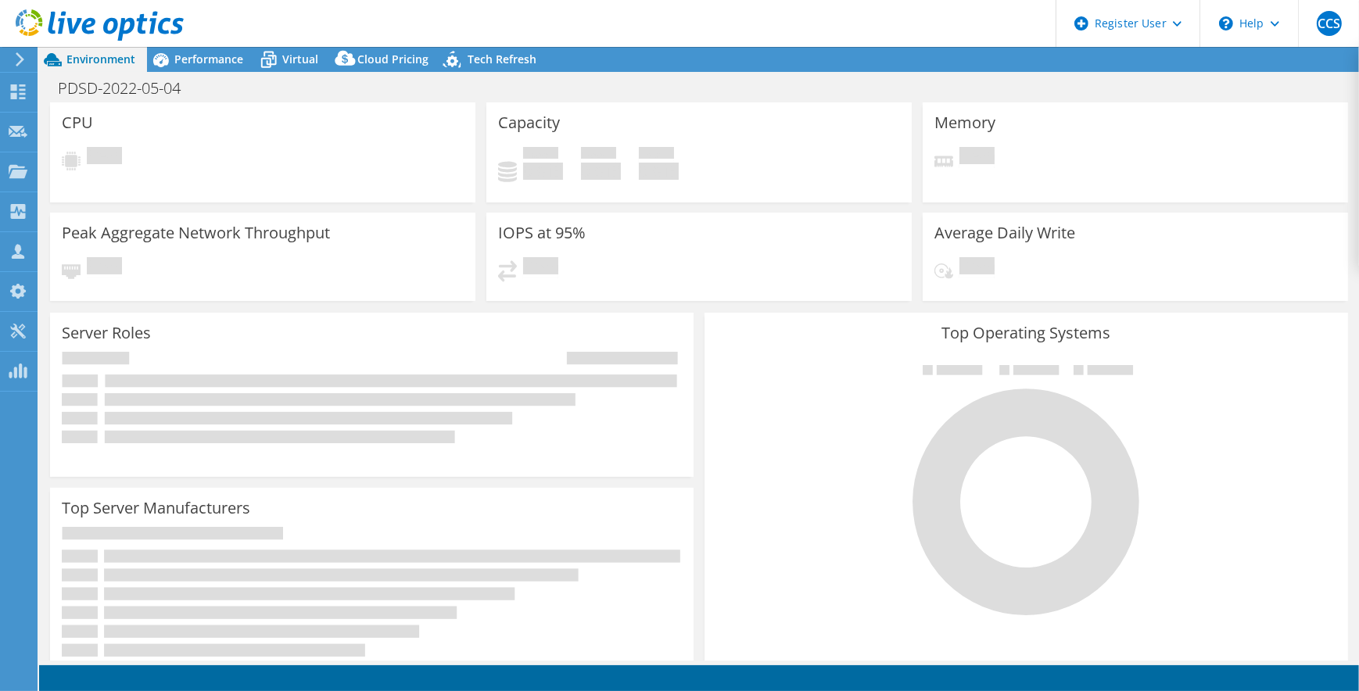
select select "USD"
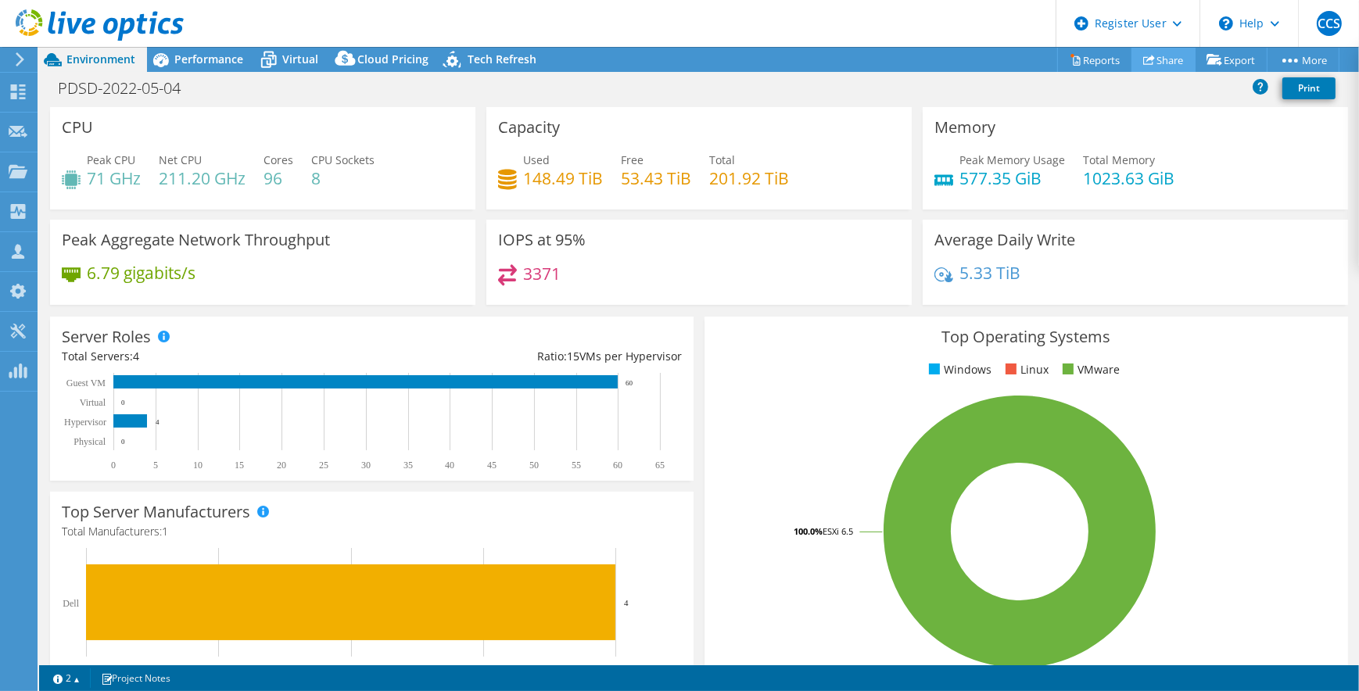
click at [1160, 59] on link "Share" at bounding box center [1163, 60] width 64 height 24
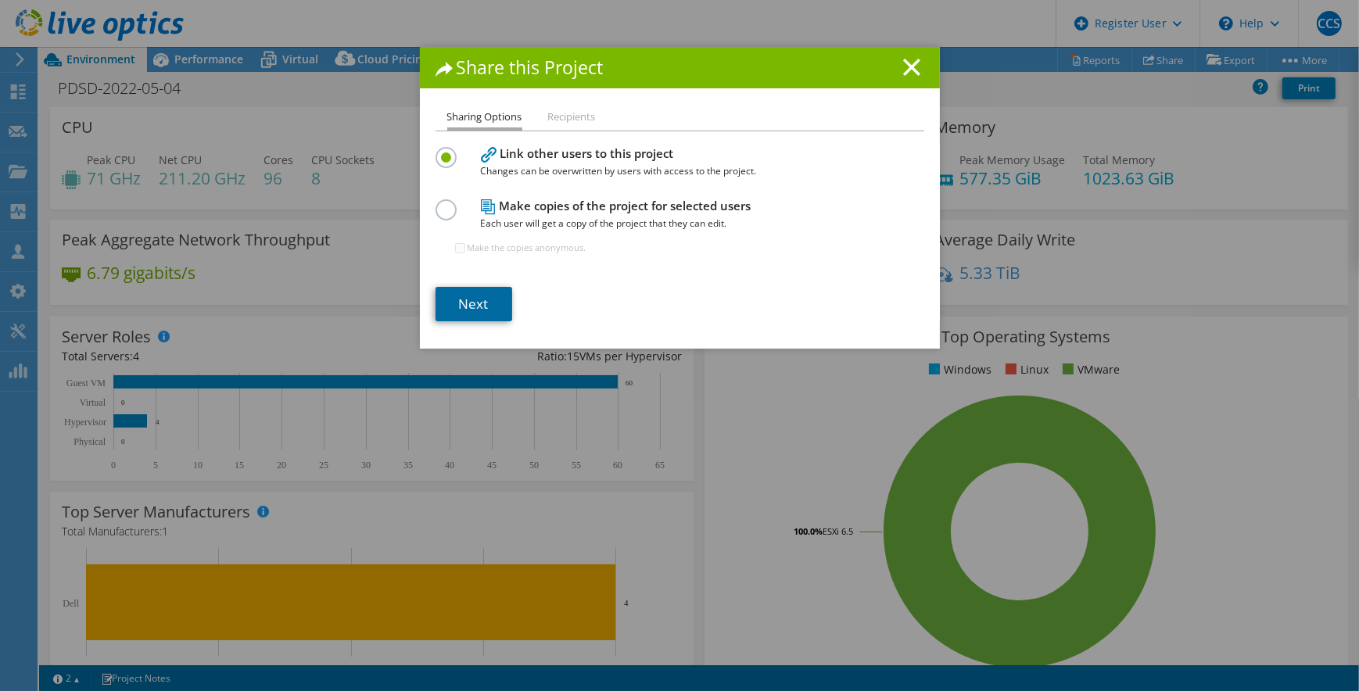
click at [469, 306] on link "Next" at bounding box center [473, 304] width 77 height 34
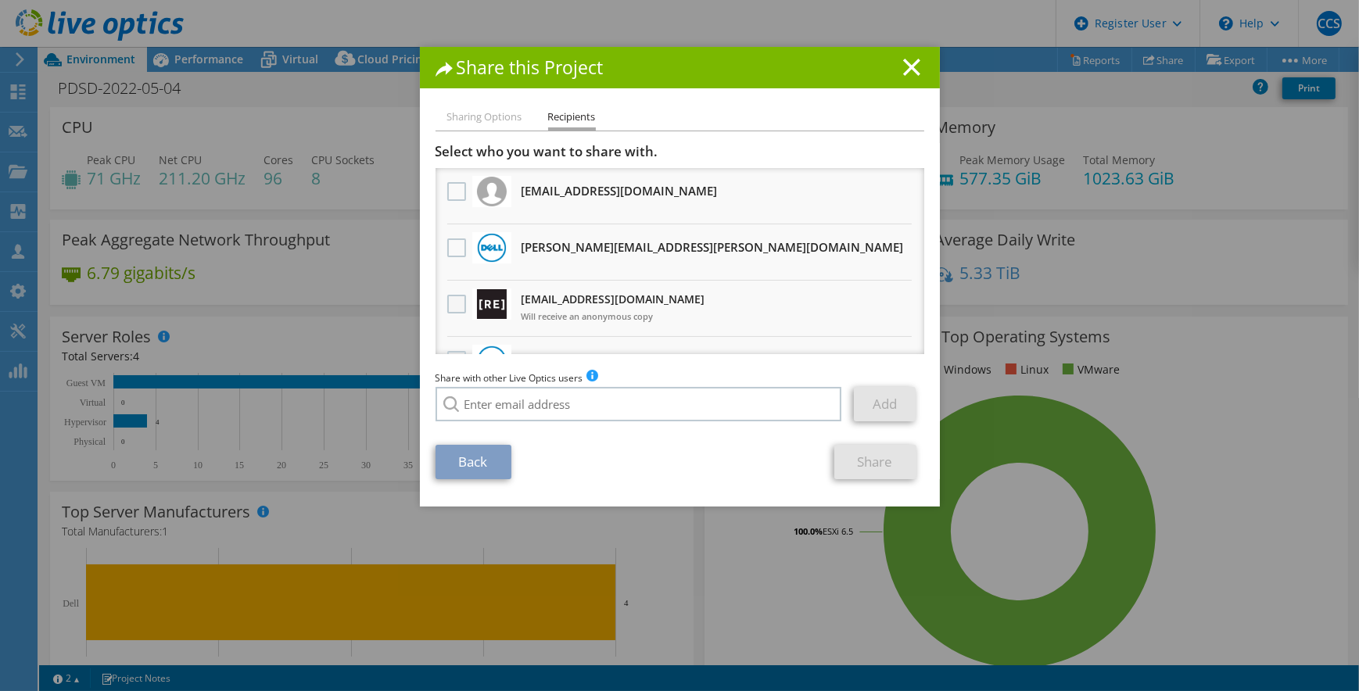
click at [447, 310] on label at bounding box center [458, 304] width 23 height 19
click at [0, 0] on input "checkbox" at bounding box center [0, 0] width 0 height 0
click at [886, 464] on link "Share" at bounding box center [875, 462] width 82 height 34
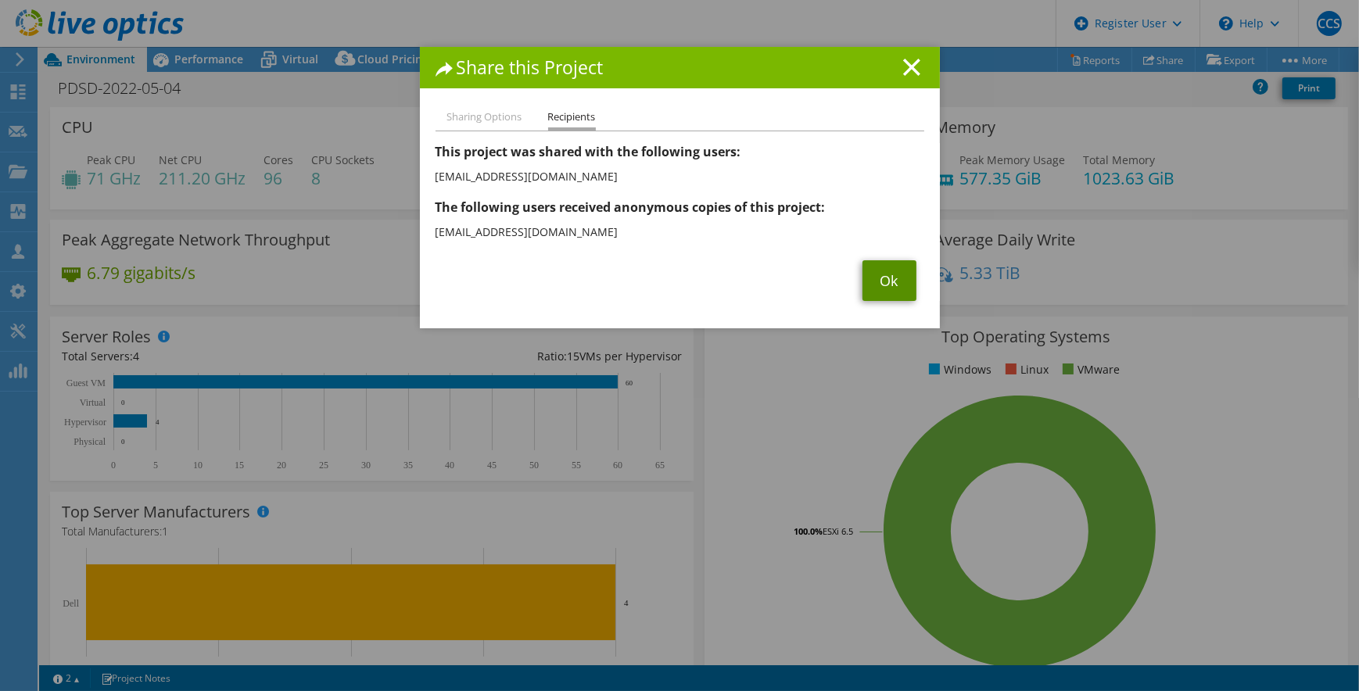
click at [884, 266] on link "Ok" at bounding box center [889, 280] width 54 height 41
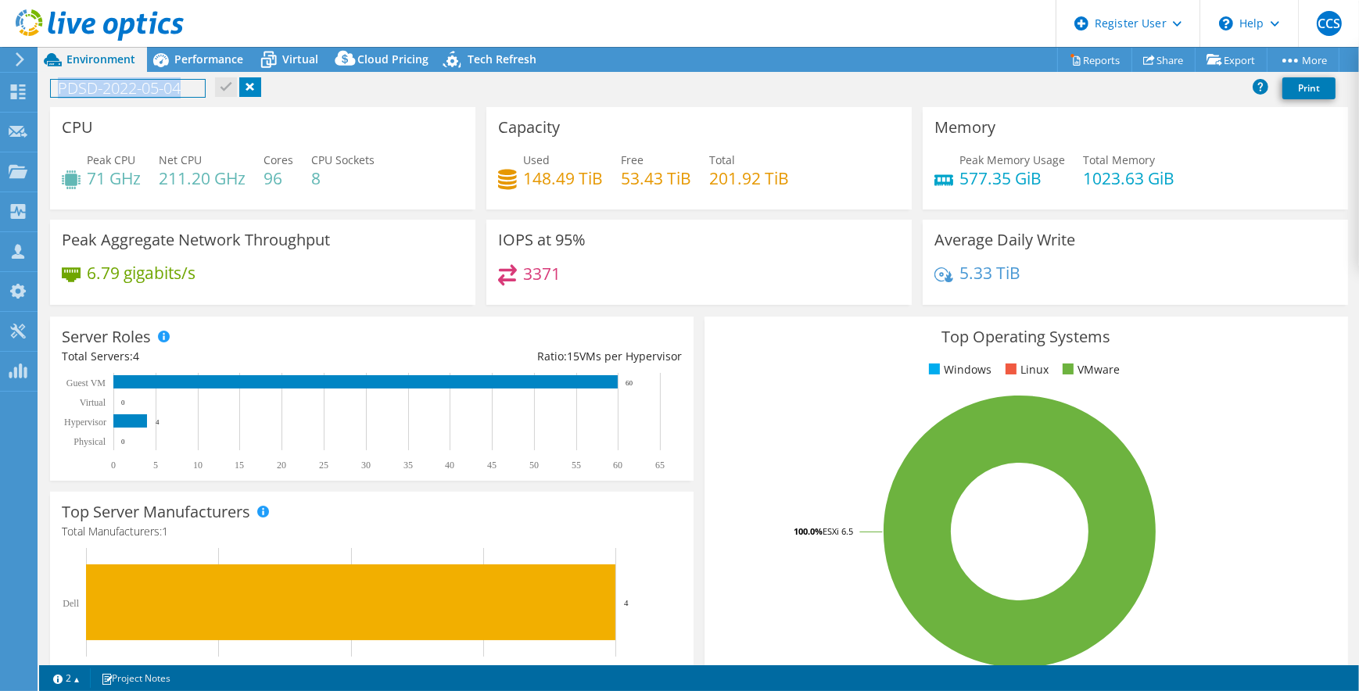
drag, startPoint x: 203, startPoint y: 91, endPoint x: 48, endPoint y: 90, distance: 155.6
click at [48, 90] on div "PDSD-2022-05-04 Print" at bounding box center [699, 87] width 1320 height 29
copy h1 "PDSD-2022-05-04"
click at [205, 59] on span "Performance" at bounding box center [208, 59] width 69 height 15
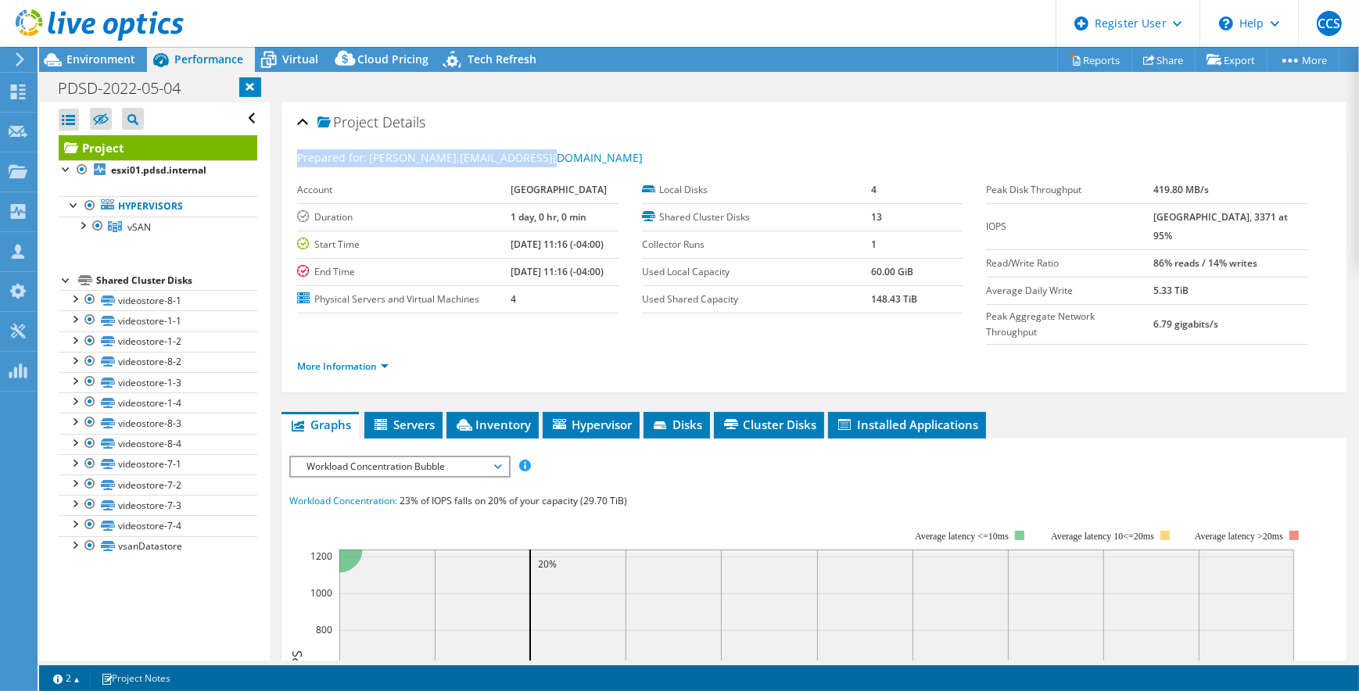
drag, startPoint x: 437, startPoint y: 156, endPoint x: 274, endPoint y: 156, distance: 162.6
click at [274, 156] on div "Project Details Prepared for: Mark Thomas, mthomas@pdsd.org Account PENN-DELCO …" at bounding box center [814, 622] width 1088 height 1040
copy div "Prepared for: Mark Thomas, mthomas@pdsd.org"
click at [129, 63] on span "Environment" at bounding box center [100, 59] width 69 height 15
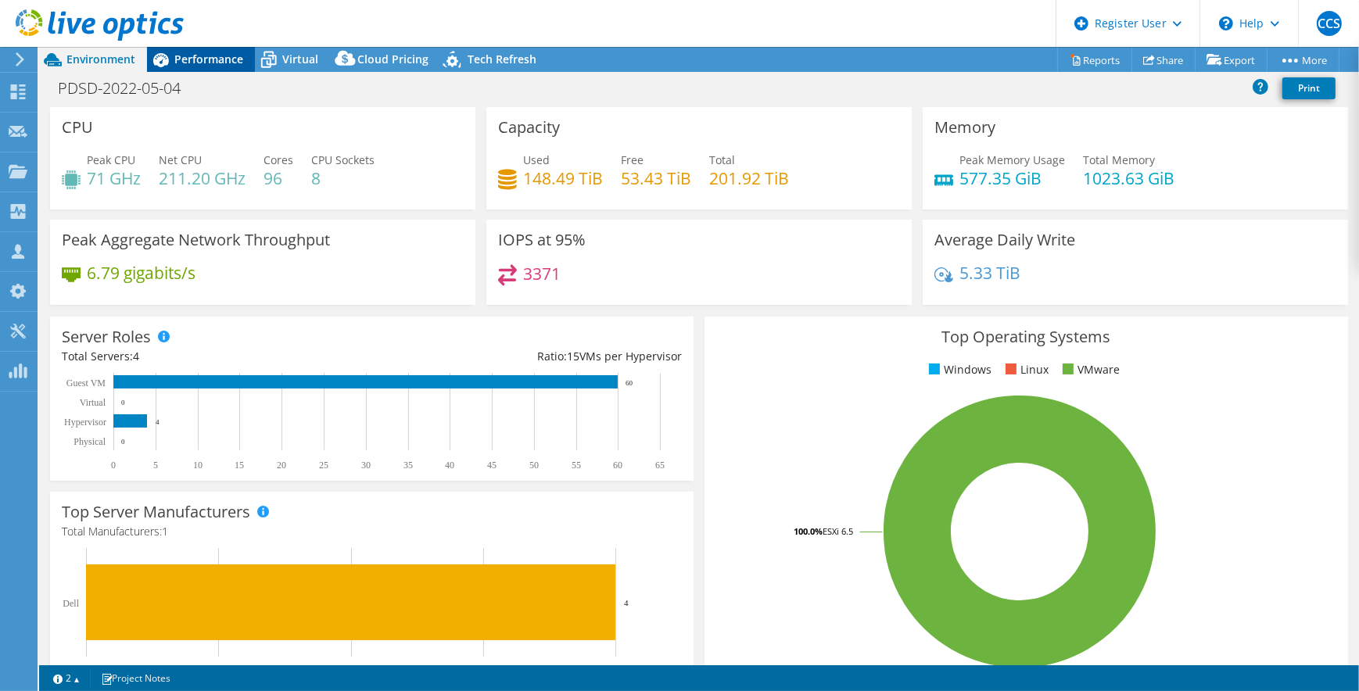
click at [184, 65] on span "Performance" at bounding box center [208, 59] width 69 height 15
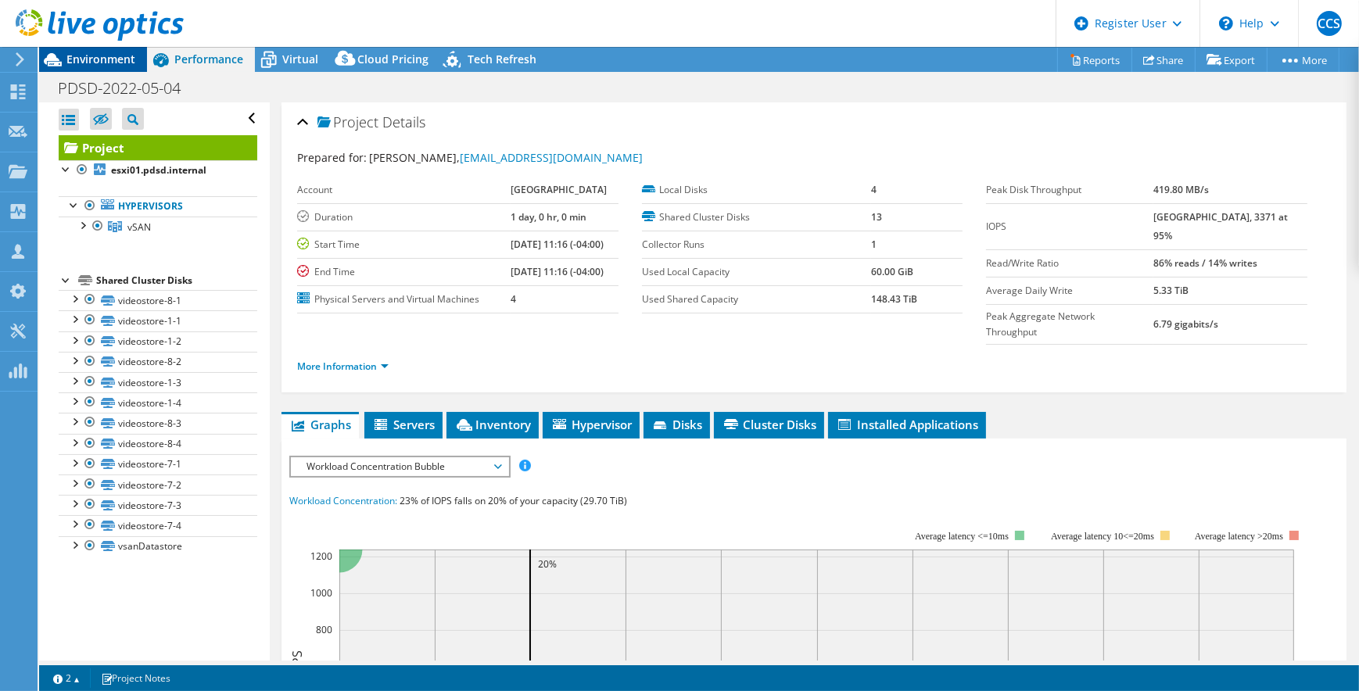
click at [116, 56] on span "Environment" at bounding box center [100, 59] width 69 height 15
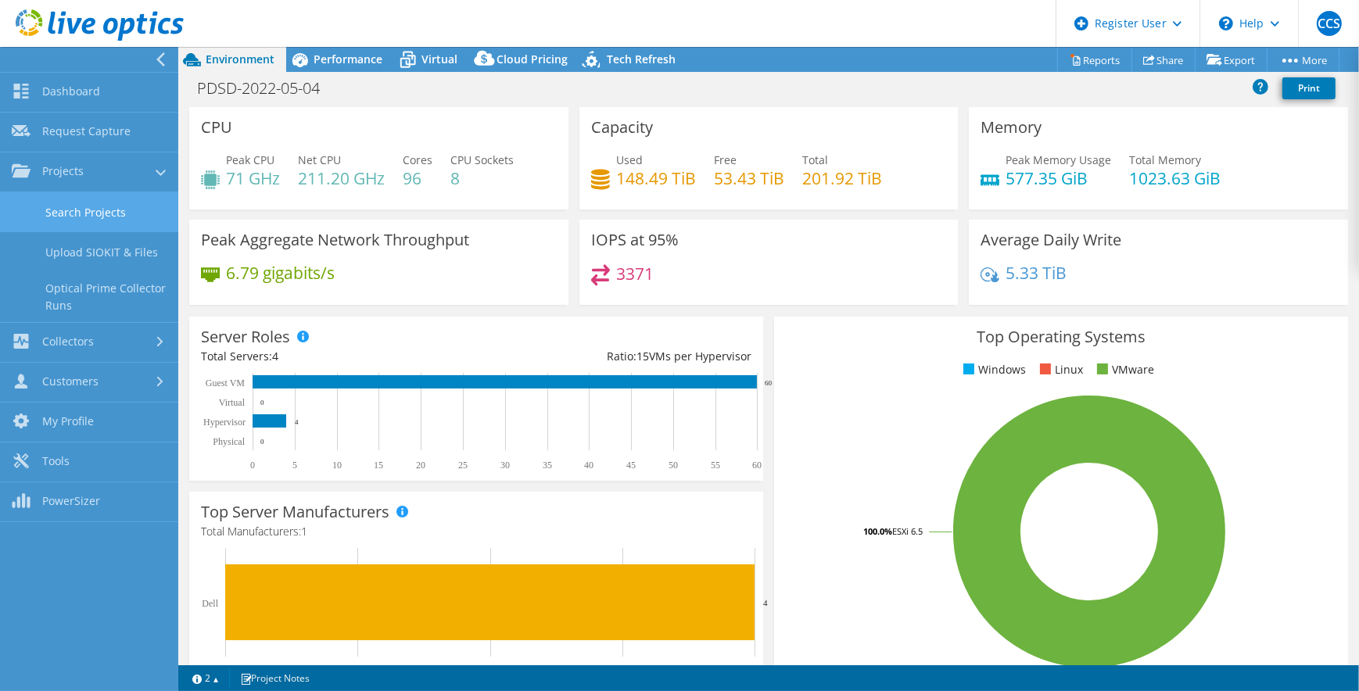
click at [65, 203] on link "Search Projects" at bounding box center [89, 212] width 178 height 40
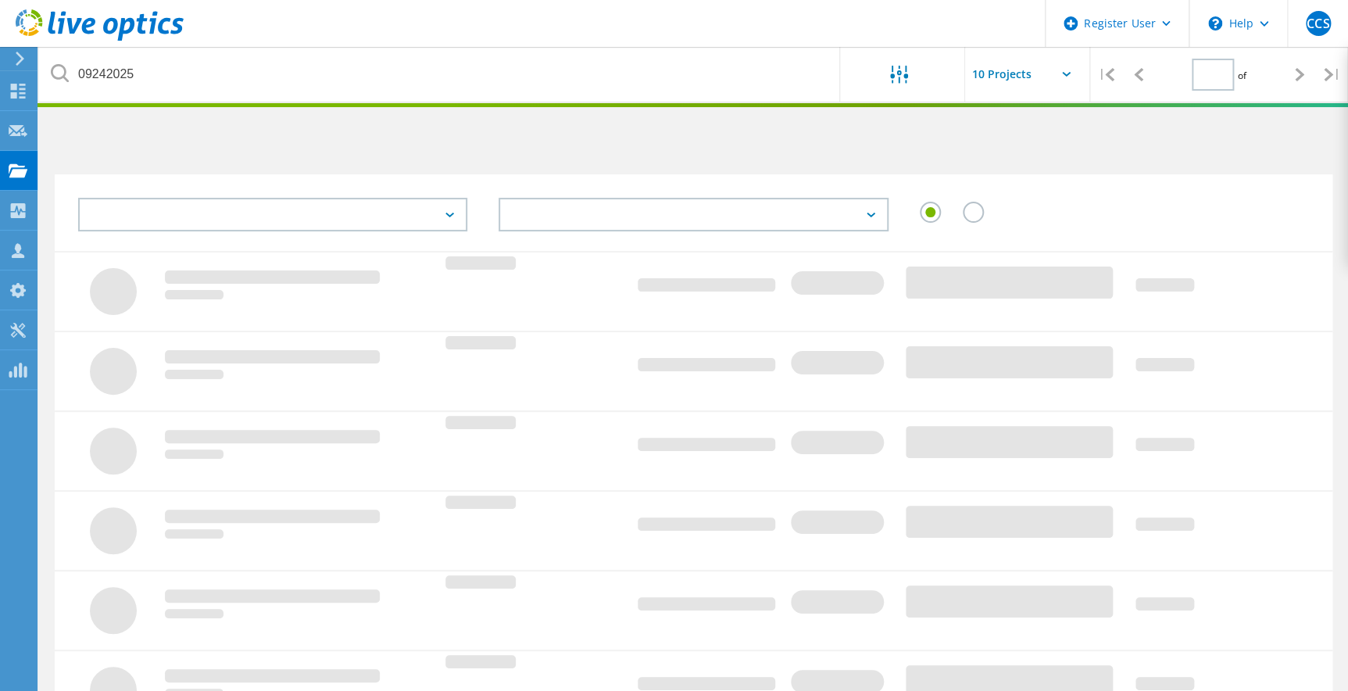
type input "1"
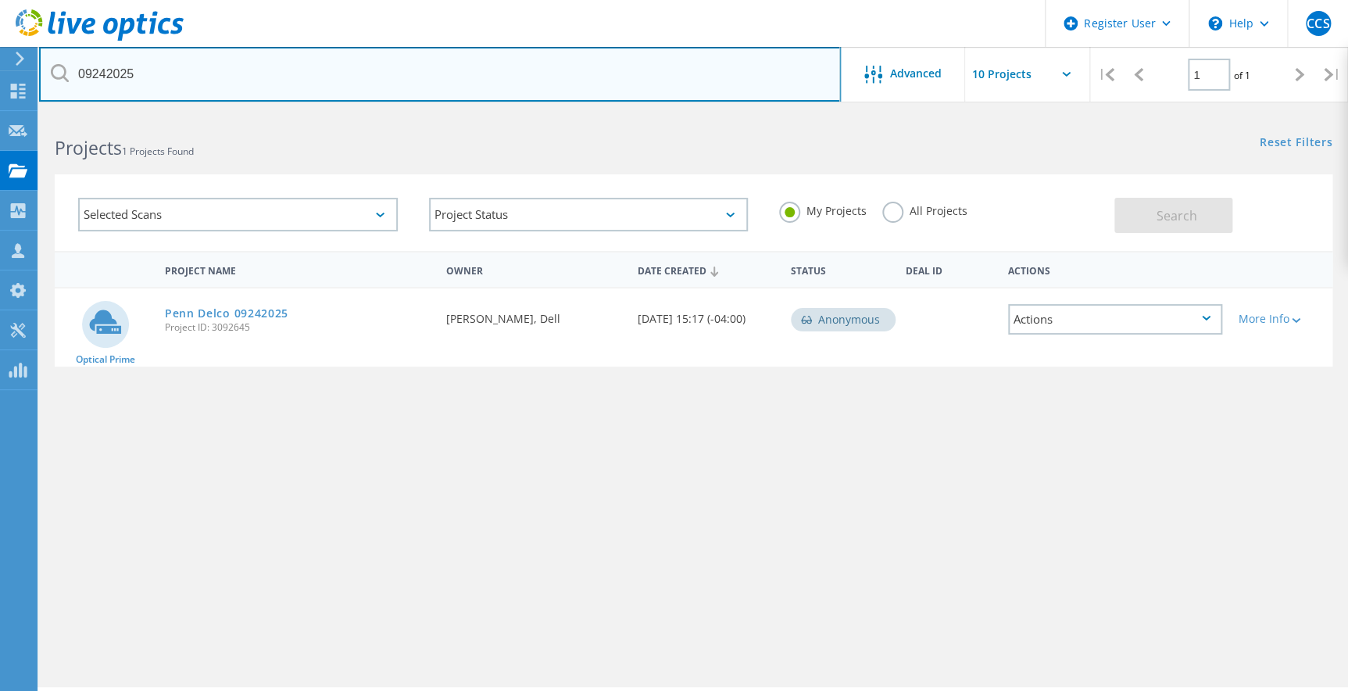
click at [232, 48] on input "09242025" at bounding box center [440, 74] width 802 height 55
click at [235, 64] on input "09242025" at bounding box center [440, 74] width 802 height 55
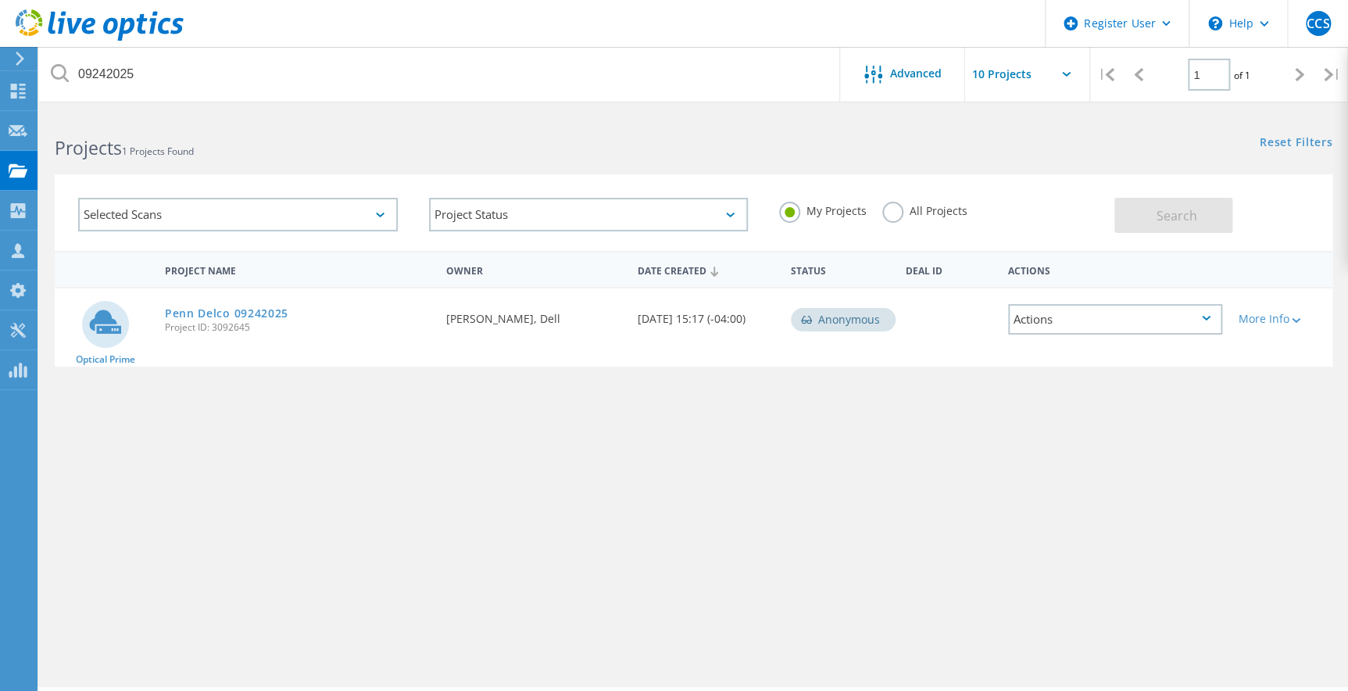
click at [887, 212] on label "All Projects" at bounding box center [925, 209] width 85 height 15
click at [0, 0] on input "All Projects" at bounding box center [0, 0] width 0 height 0
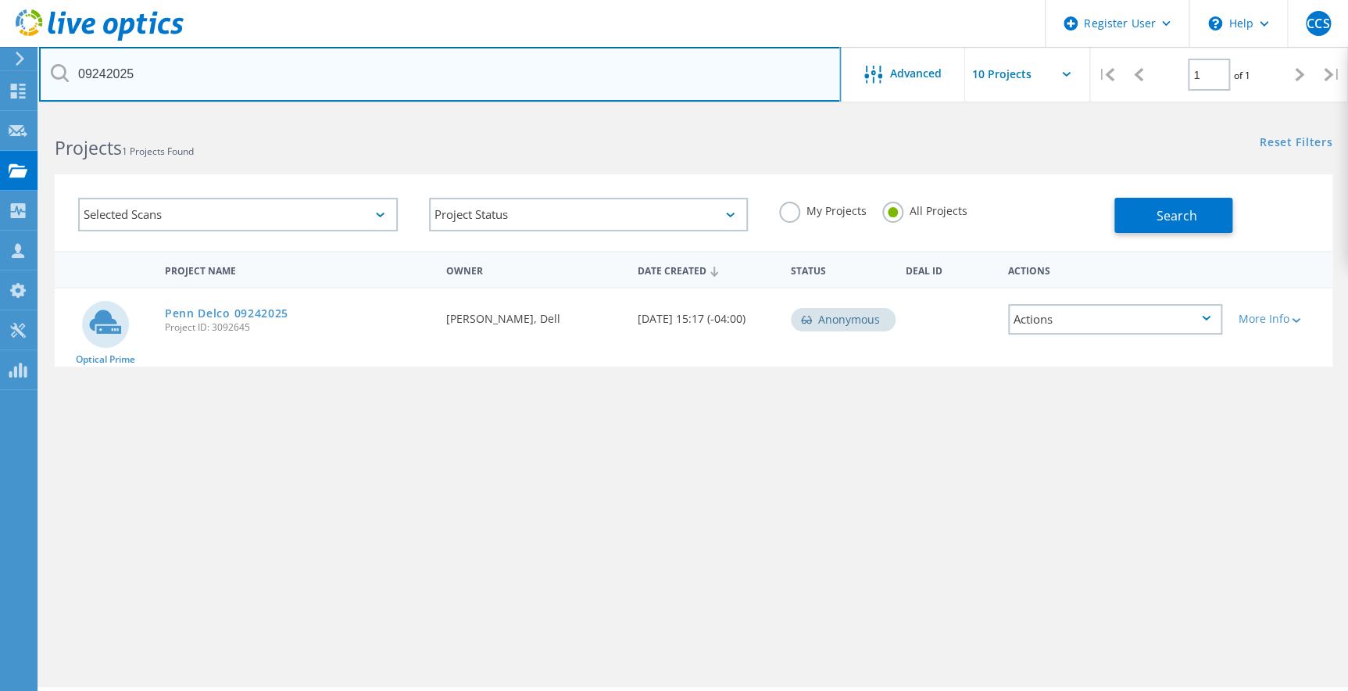
click at [513, 76] on input "09242025" at bounding box center [440, 74] width 802 height 55
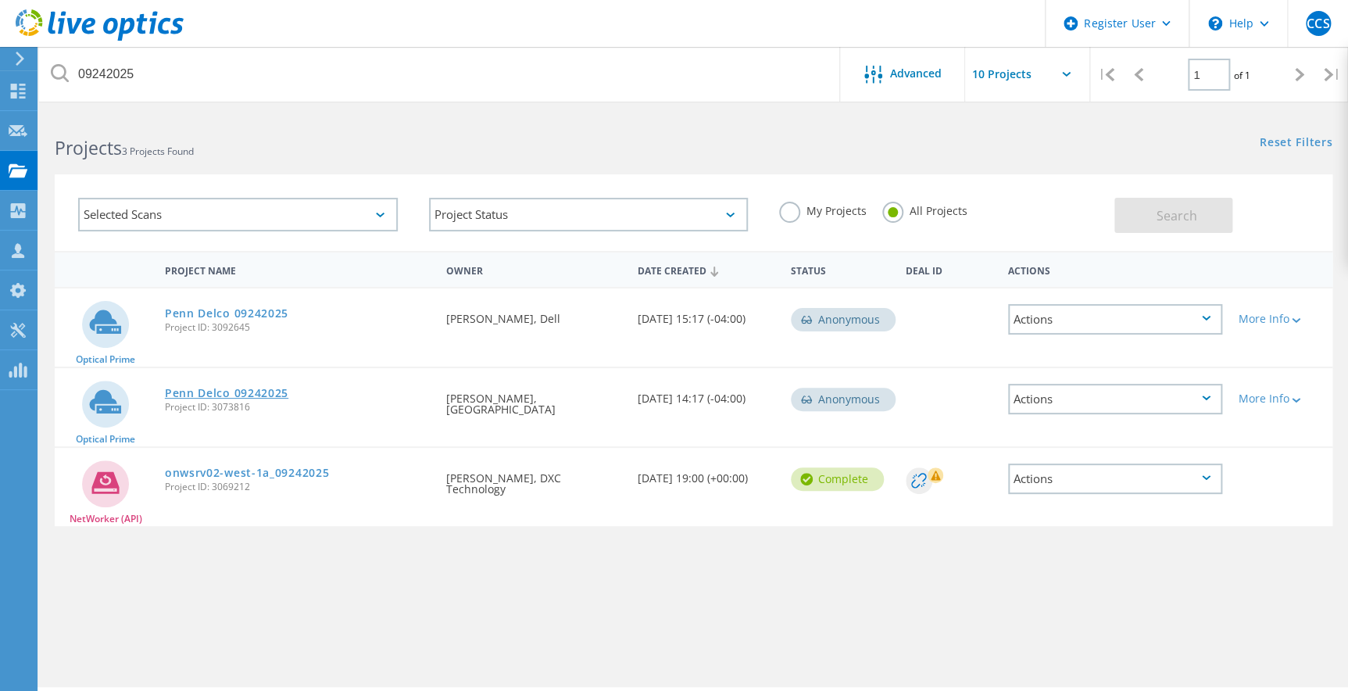
click at [203, 390] on link "Penn Delco 09242025" at bounding box center [227, 393] width 124 height 11
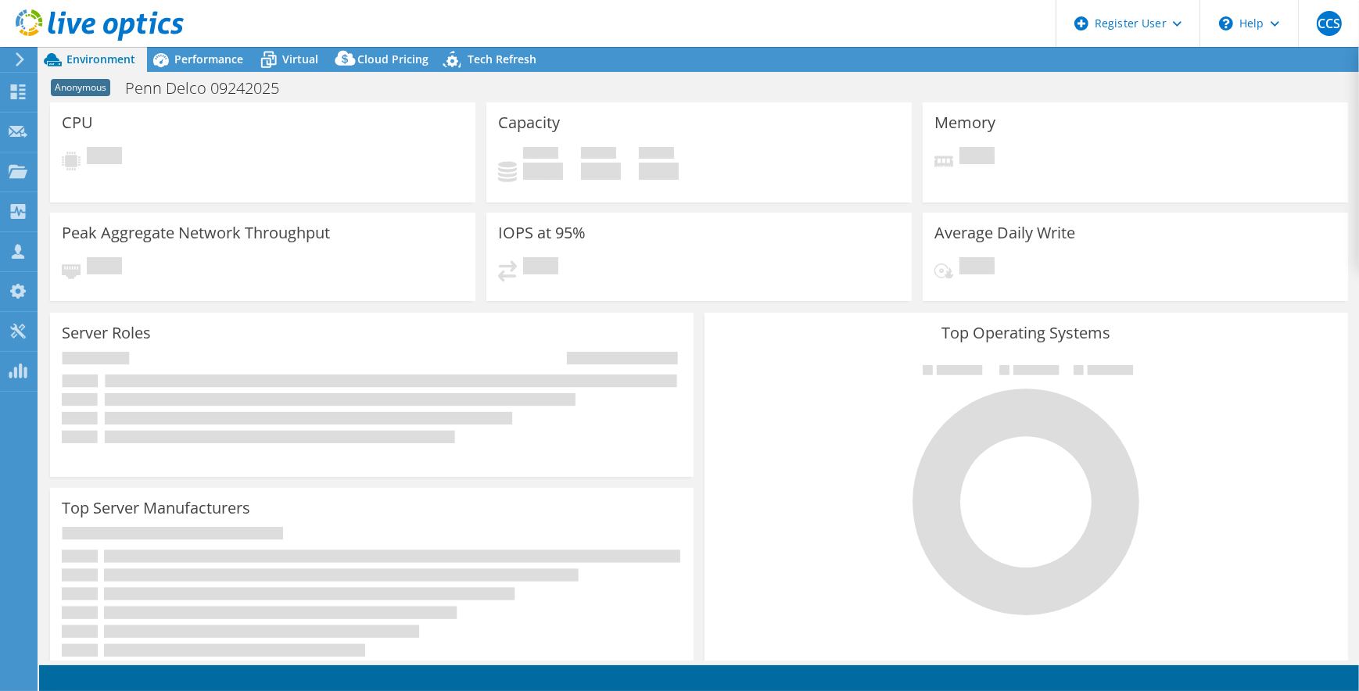
select select "USD"
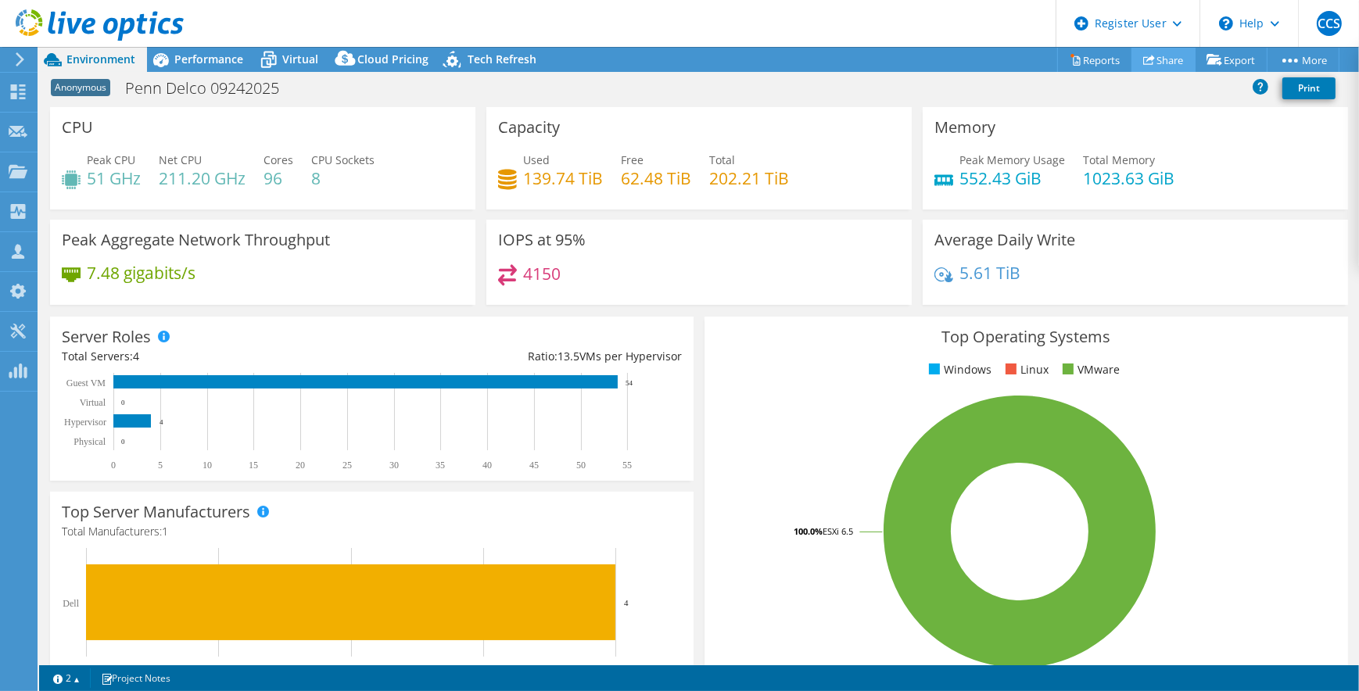
click at [1157, 56] on link "Share" at bounding box center [1163, 60] width 64 height 24
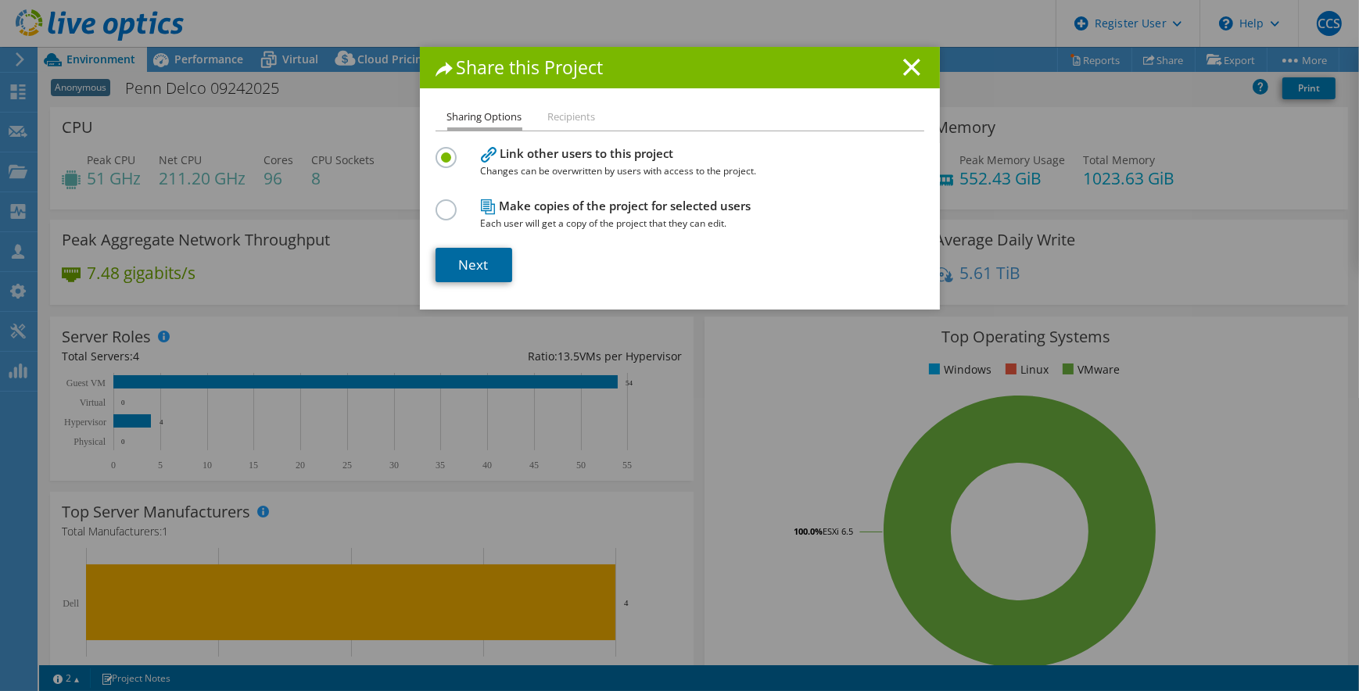
click at [479, 262] on link "Next" at bounding box center [473, 265] width 77 height 34
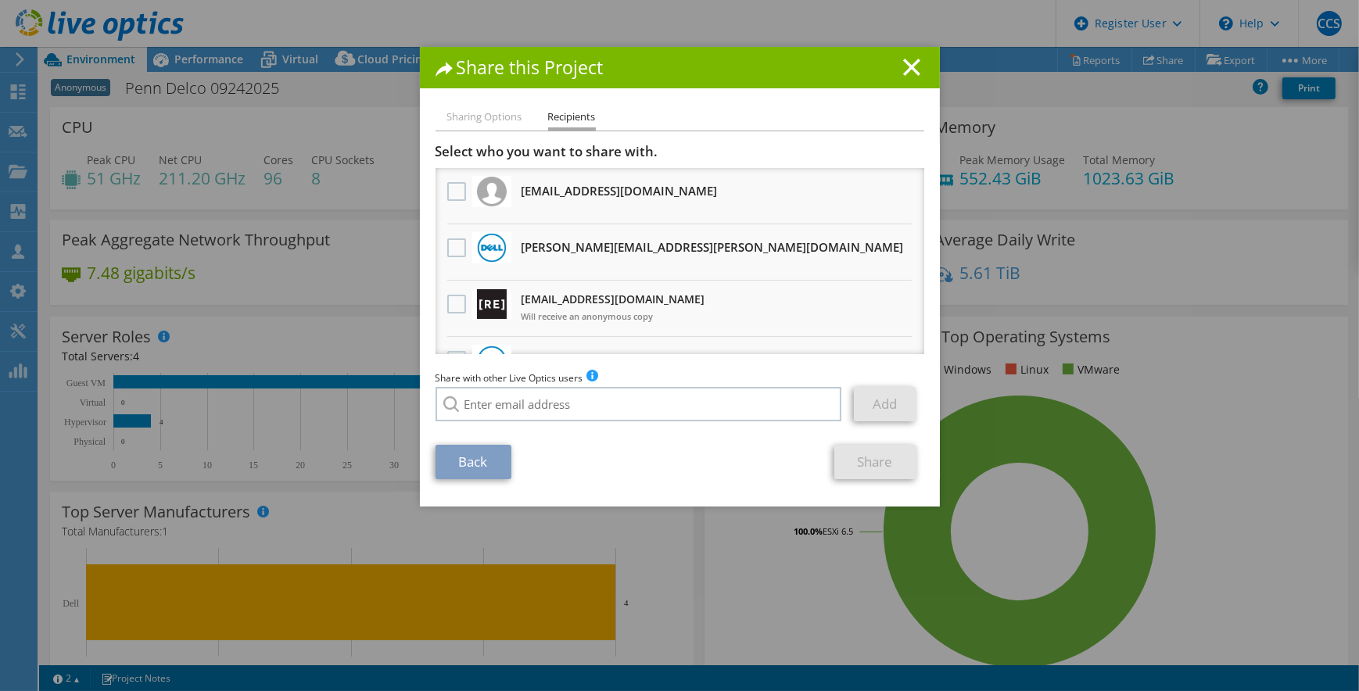
click at [443, 303] on div at bounding box center [456, 304] width 27 height 33
click at [447, 303] on label at bounding box center [458, 304] width 23 height 19
click at [0, 0] on input "checkbox" at bounding box center [0, 0] width 0 height 0
click at [876, 467] on link "Share" at bounding box center [875, 462] width 82 height 34
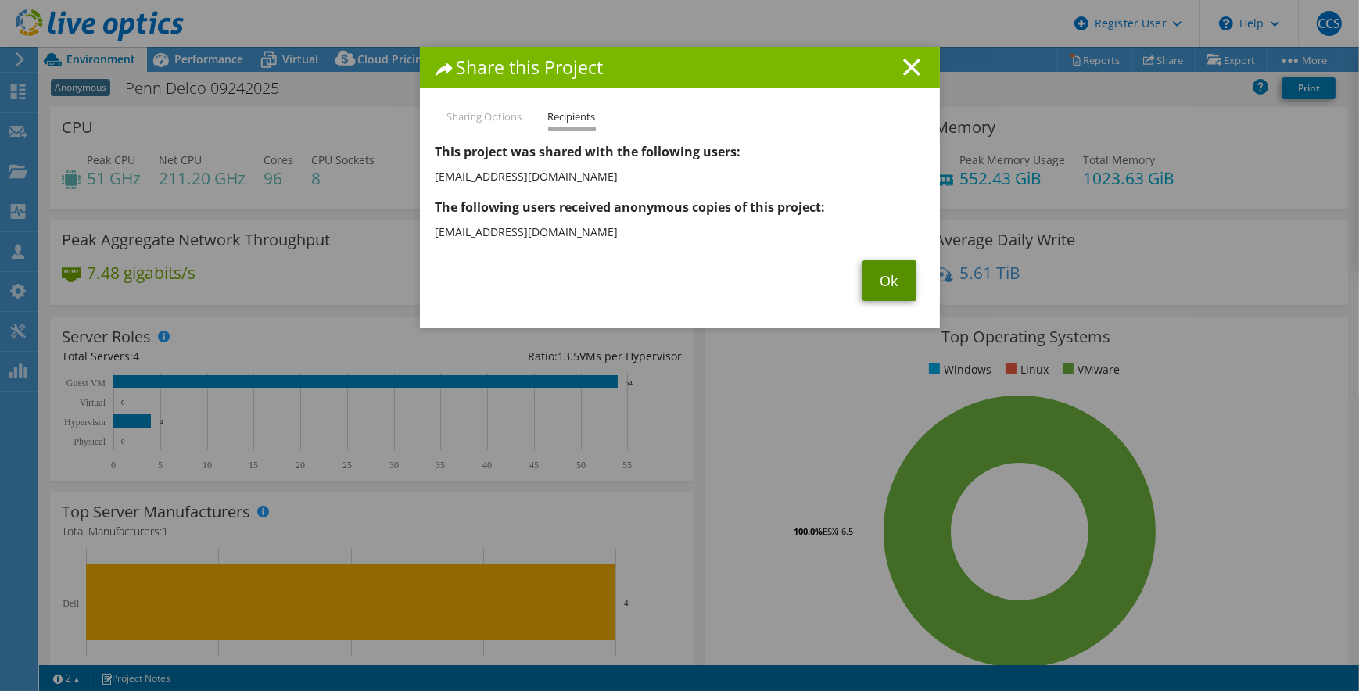
click at [876, 289] on link "Ok" at bounding box center [889, 280] width 54 height 41
